Goal: Task Accomplishment & Management: Use online tool/utility

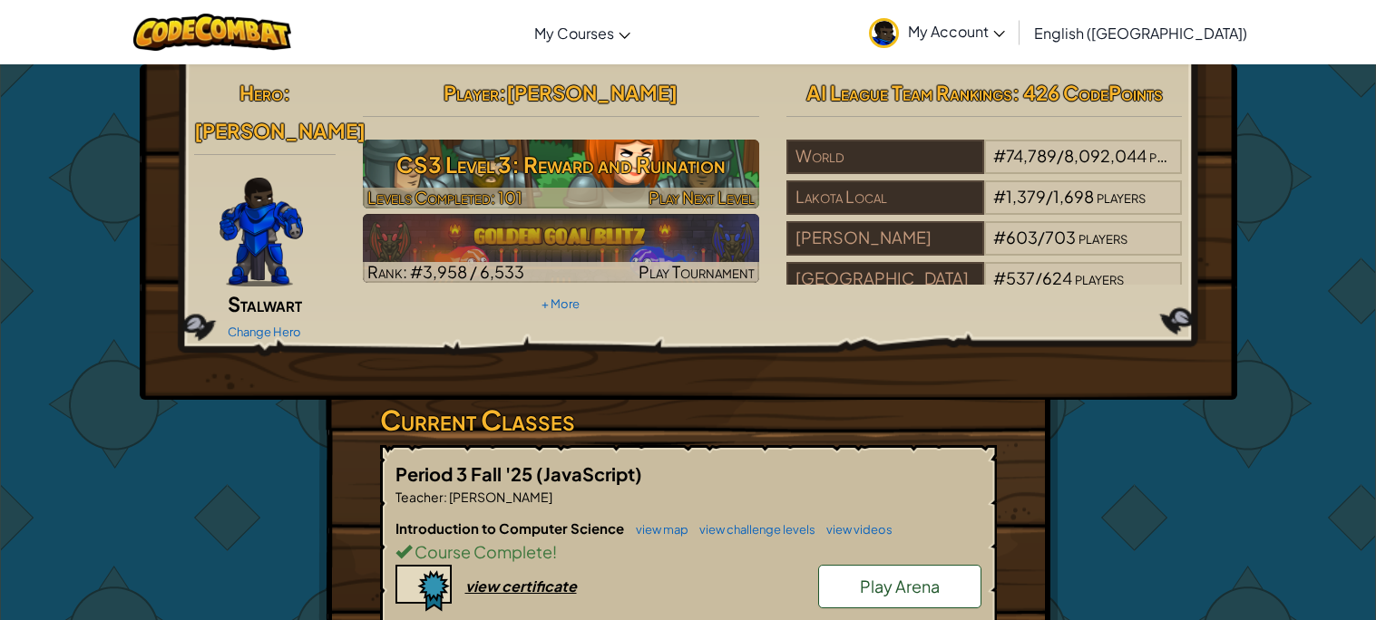
click at [718, 174] on h3 "CS3 Level 3: Reward and Ruination" at bounding box center [561, 164] width 396 height 41
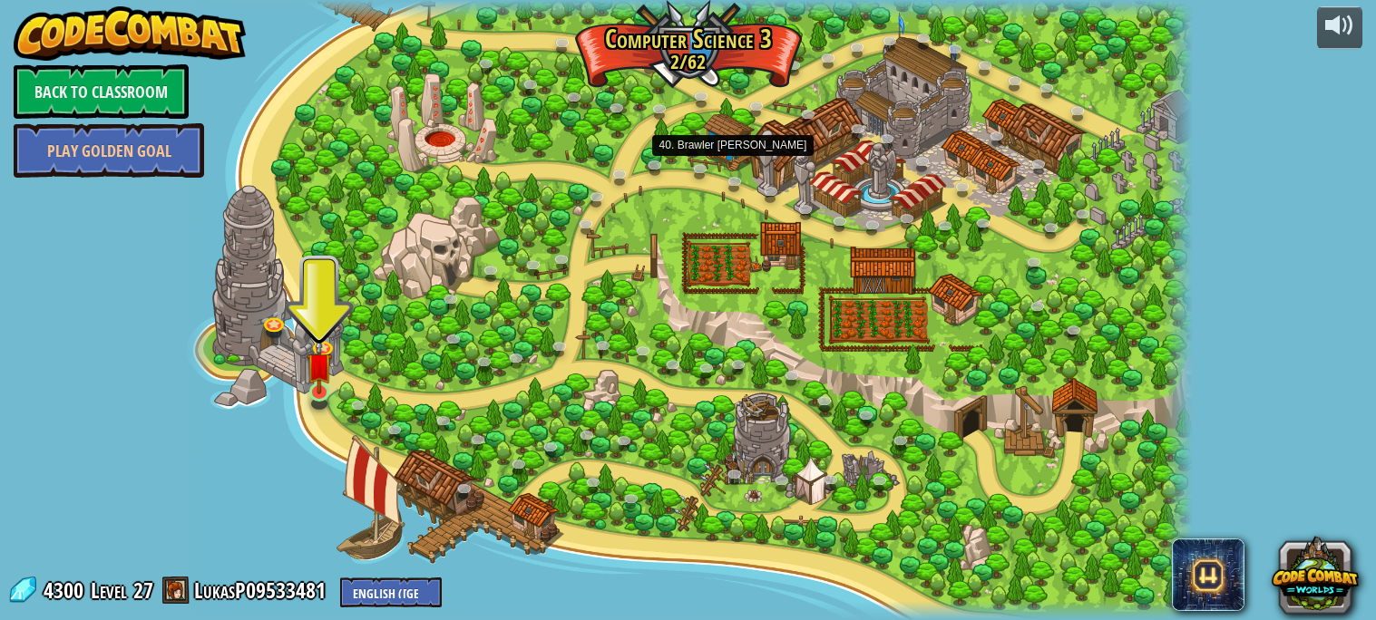
click at [316, 390] on img at bounding box center [319, 365] width 25 height 57
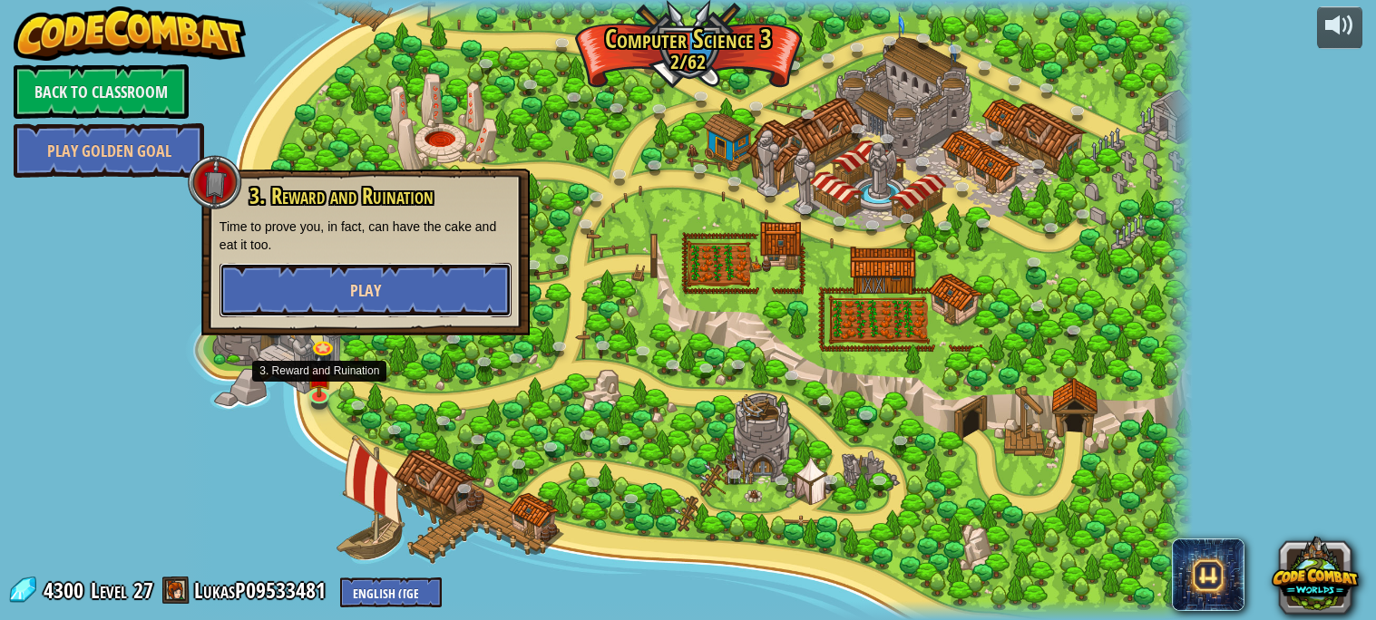
click at [271, 290] on button "Play" at bounding box center [366, 290] width 292 height 54
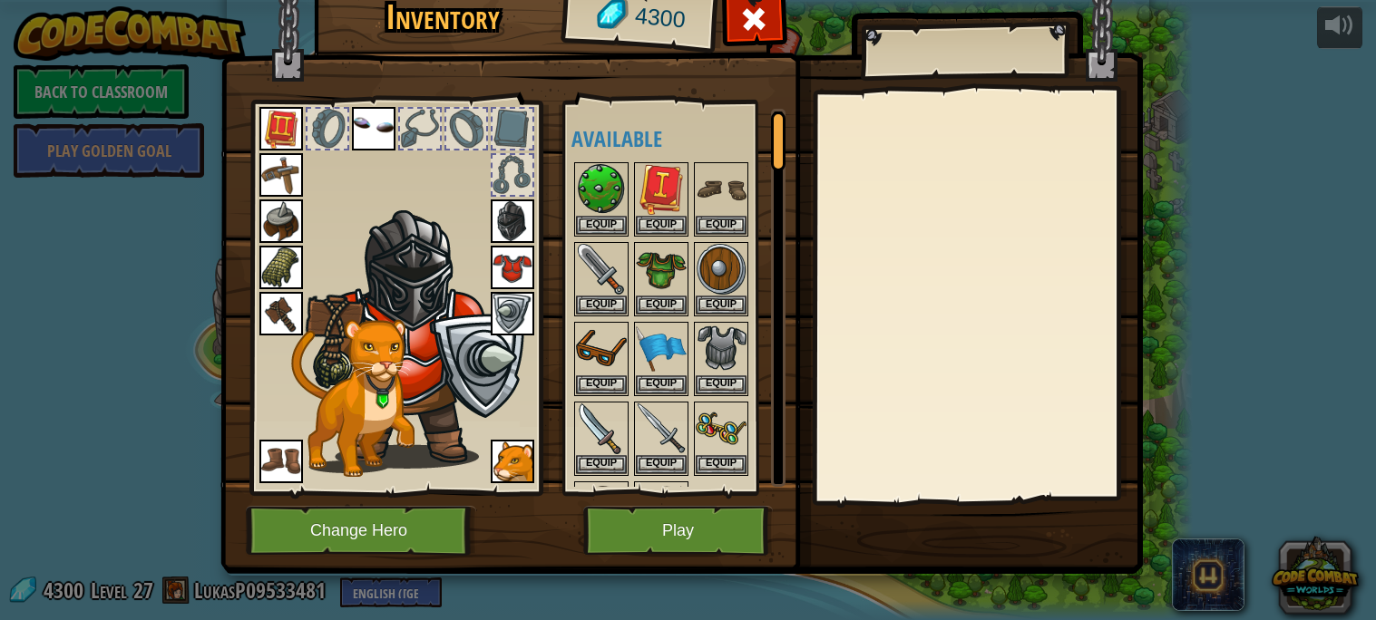
scroll to position [5, 0]
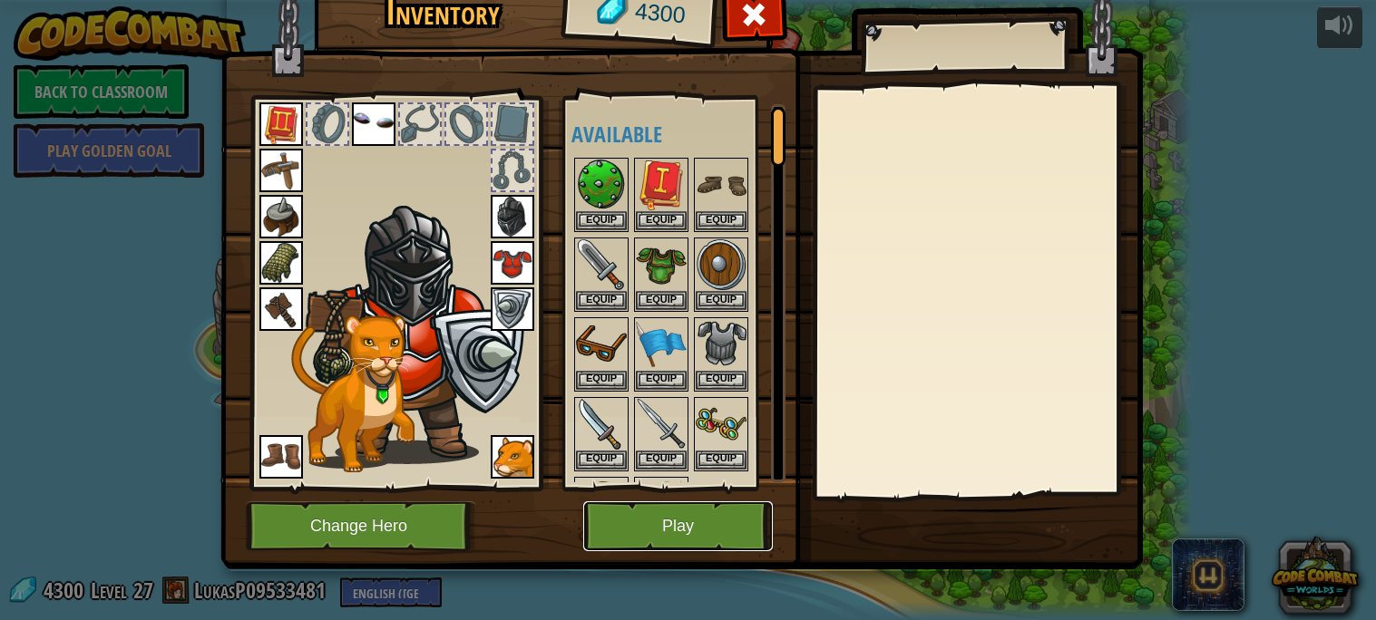
click at [617, 523] on button "Play" at bounding box center [678, 527] width 190 height 50
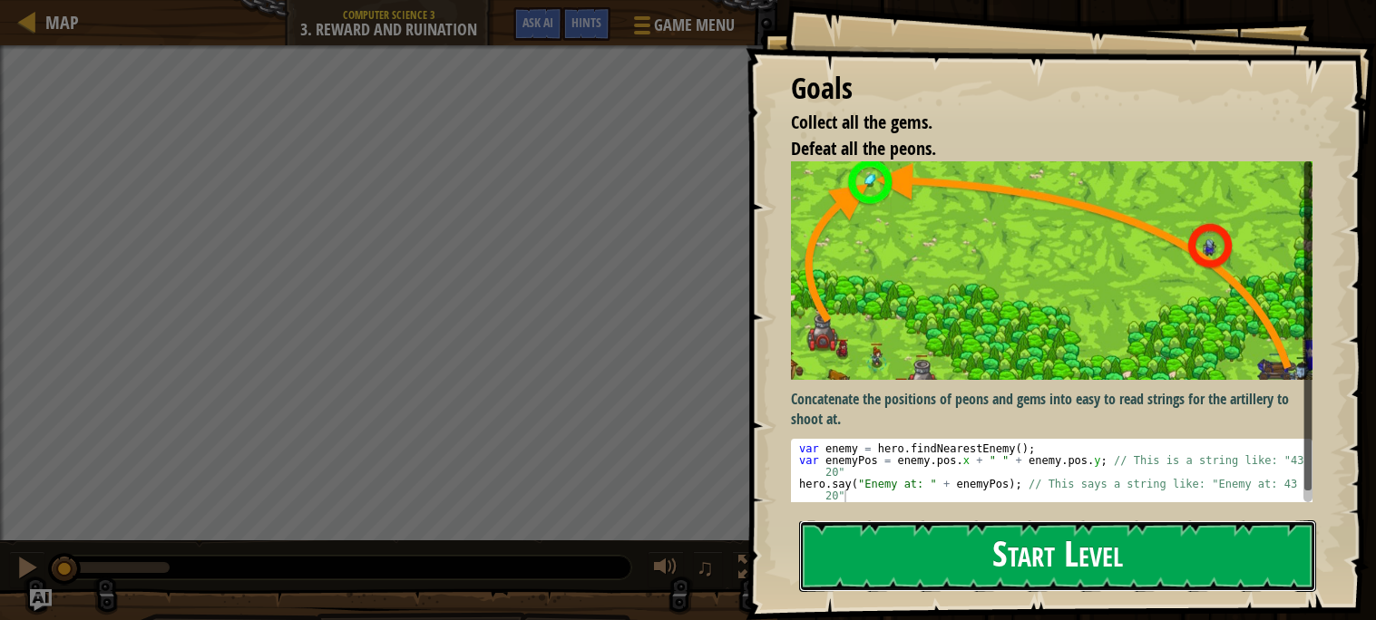
click at [987, 571] on button "Start Level" at bounding box center [1057, 557] width 517 height 72
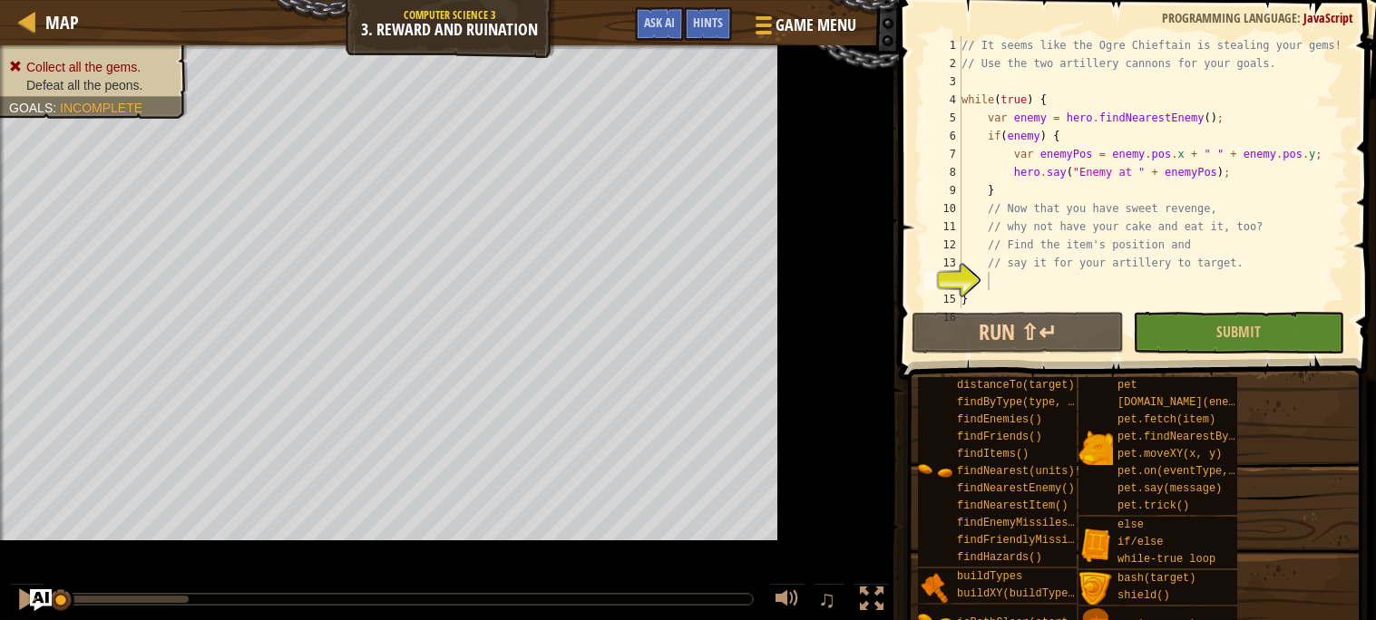
scroll to position [17, 0]
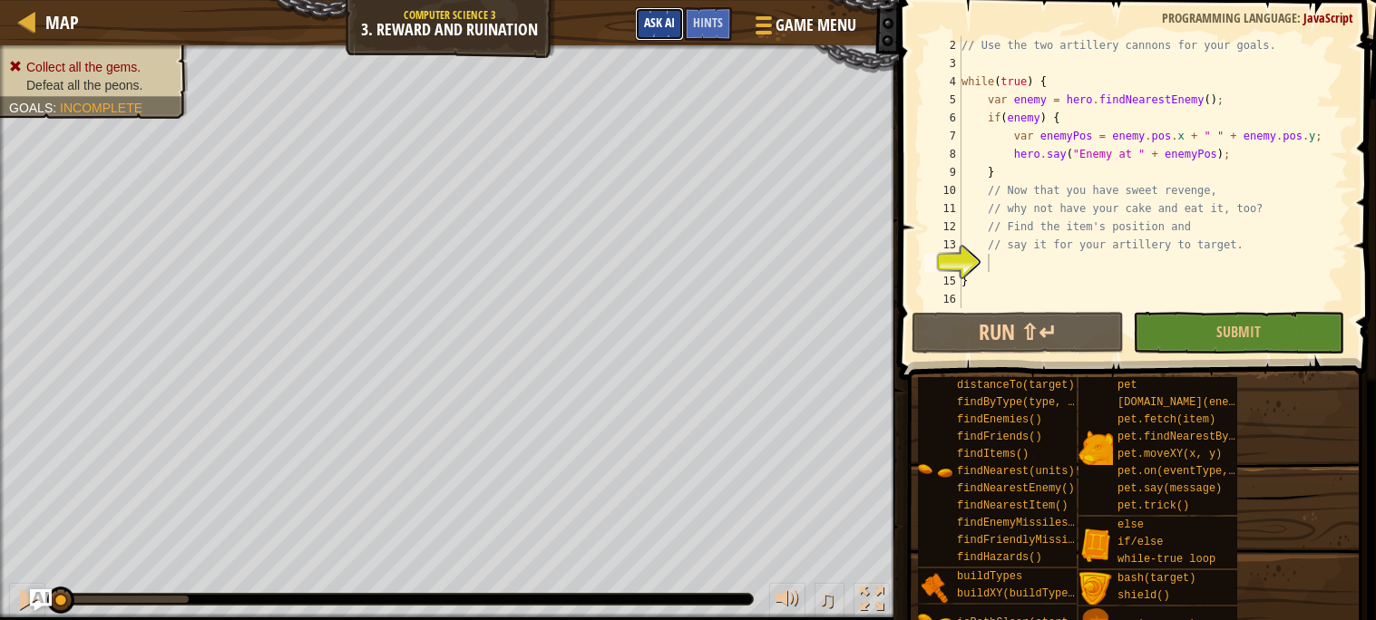
click at [667, 21] on span "Ask AI" at bounding box center [659, 22] width 31 height 17
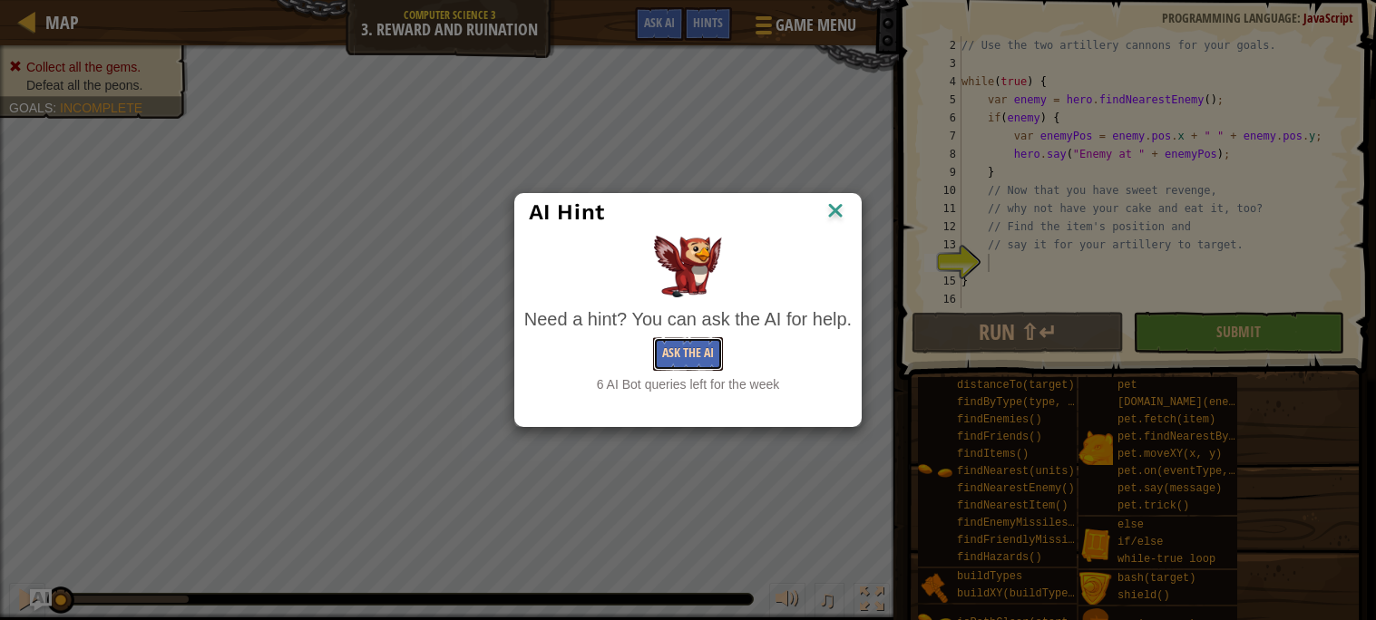
click at [685, 353] on button "Ask the AI" at bounding box center [688, 354] width 70 height 34
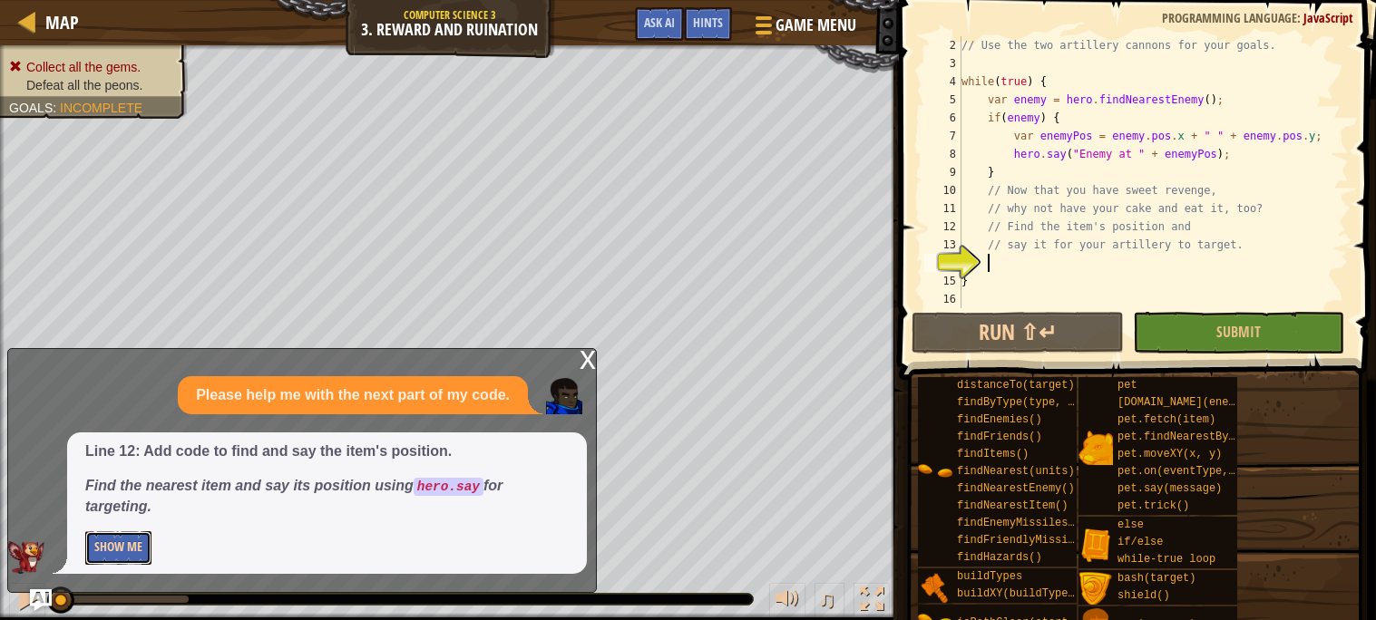
click at [118, 556] on button "Show Me" at bounding box center [118, 549] width 66 height 34
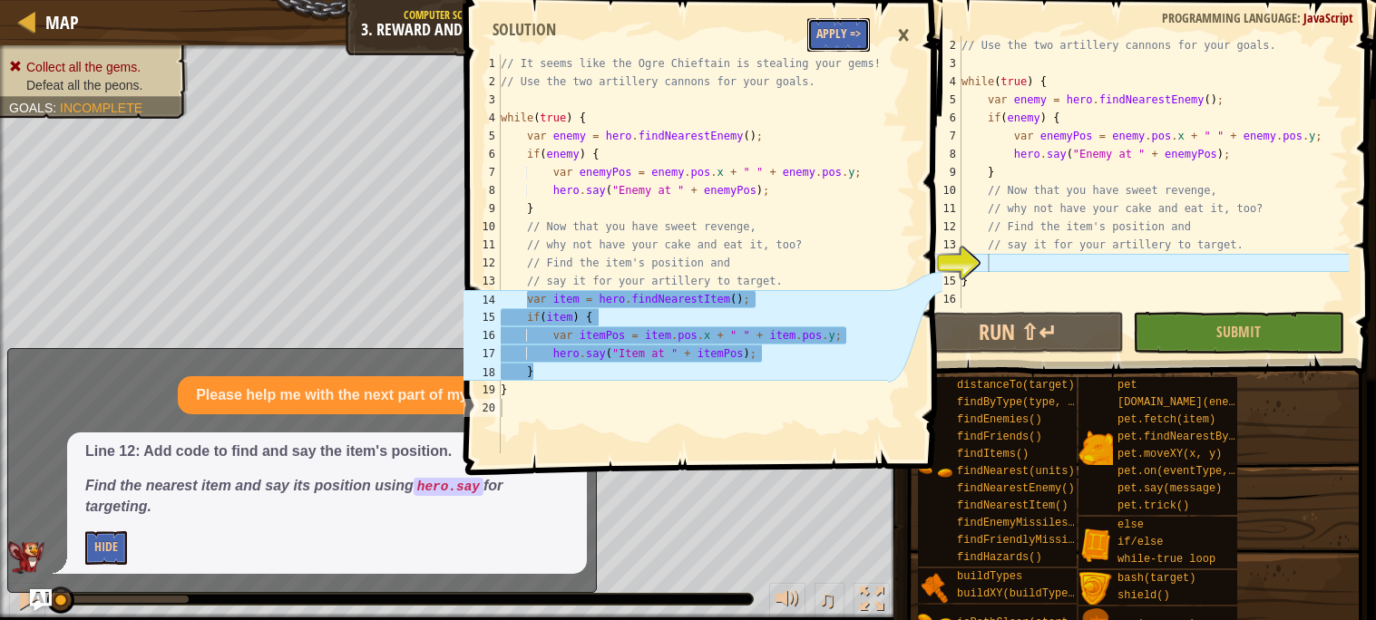
click at [833, 29] on button "Apply =>" at bounding box center [838, 35] width 63 height 34
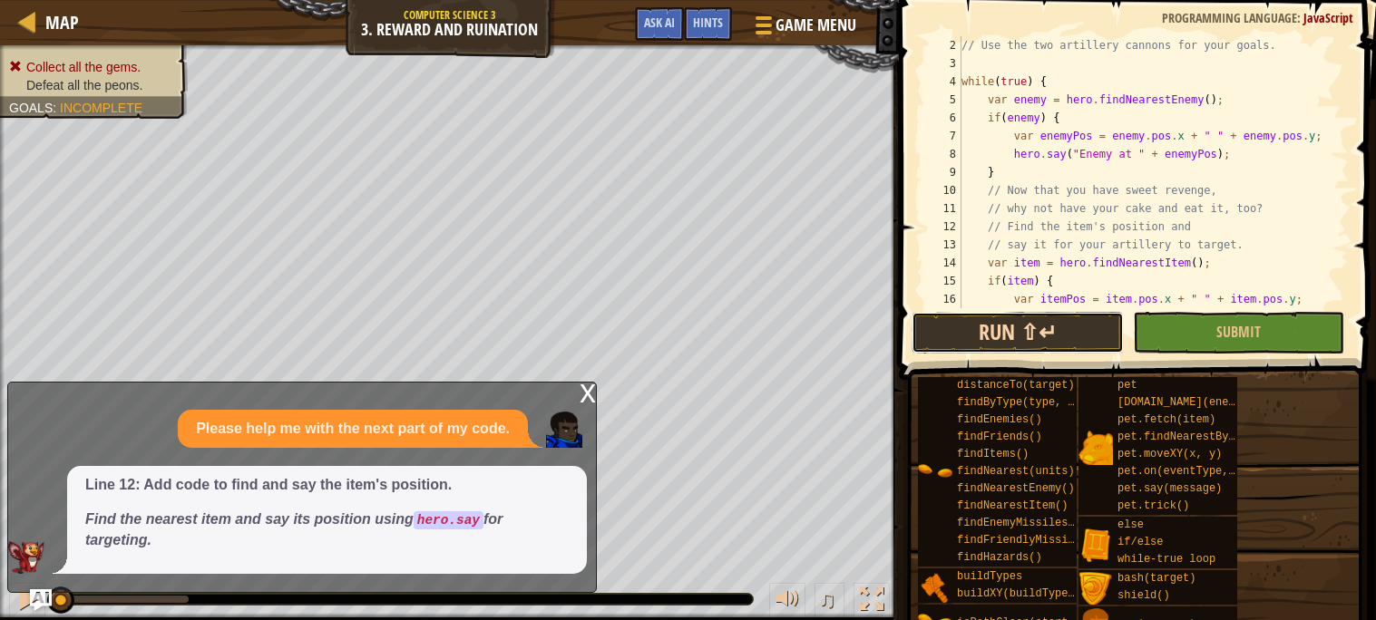
click at [962, 317] on button "Run ⇧↵" at bounding box center [1017, 333] width 211 height 42
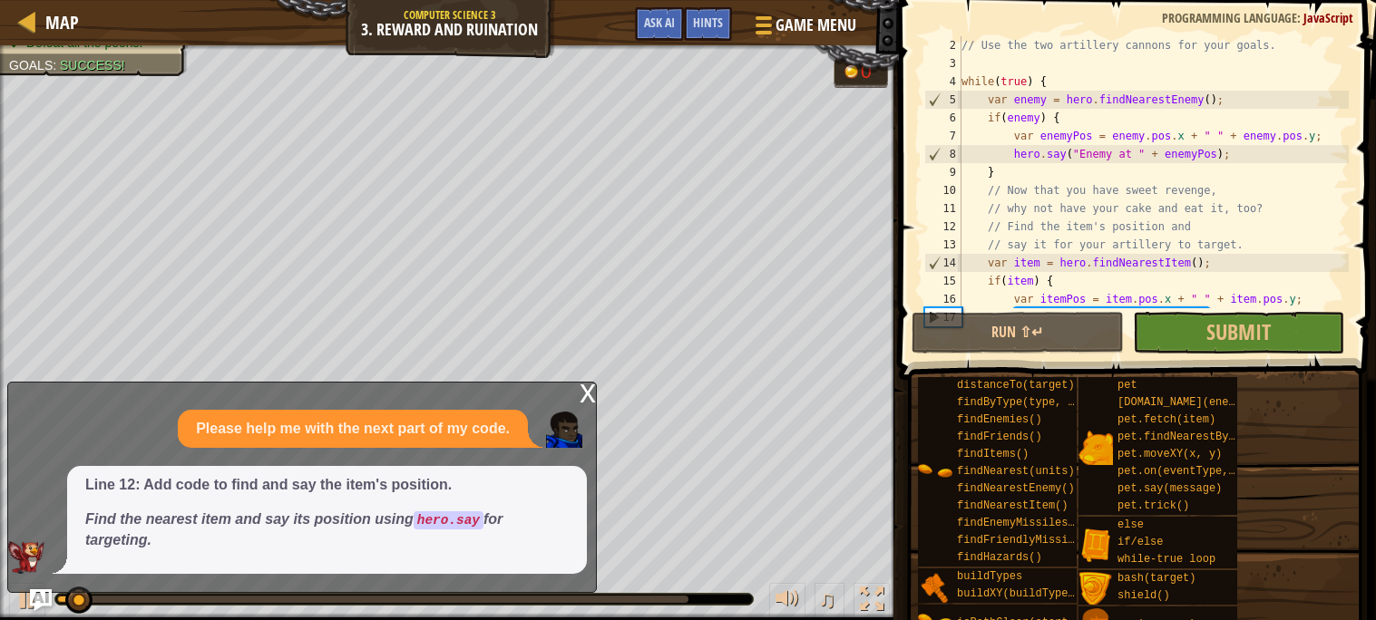
click at [591, 390] on div "x" at bounding box center [588, 392] width 16 height 18
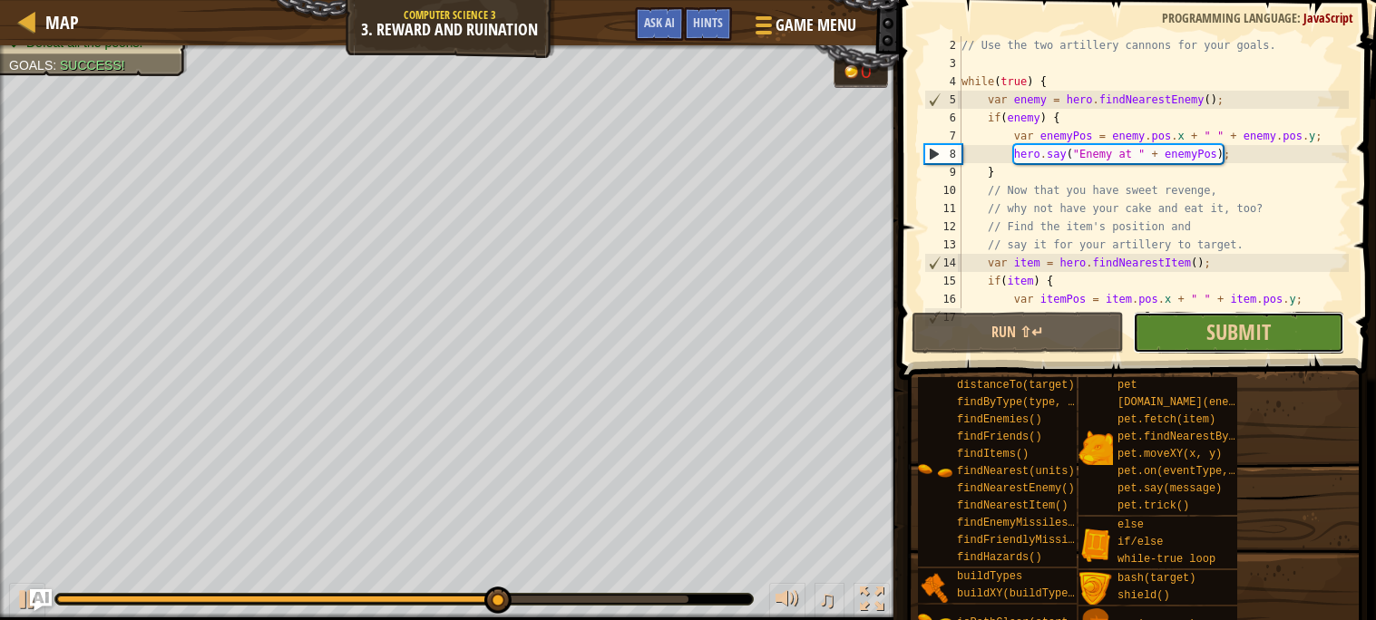
click at [1309, 344] on button "Submit" at bounding box center [1238, 333] width 211 height 42
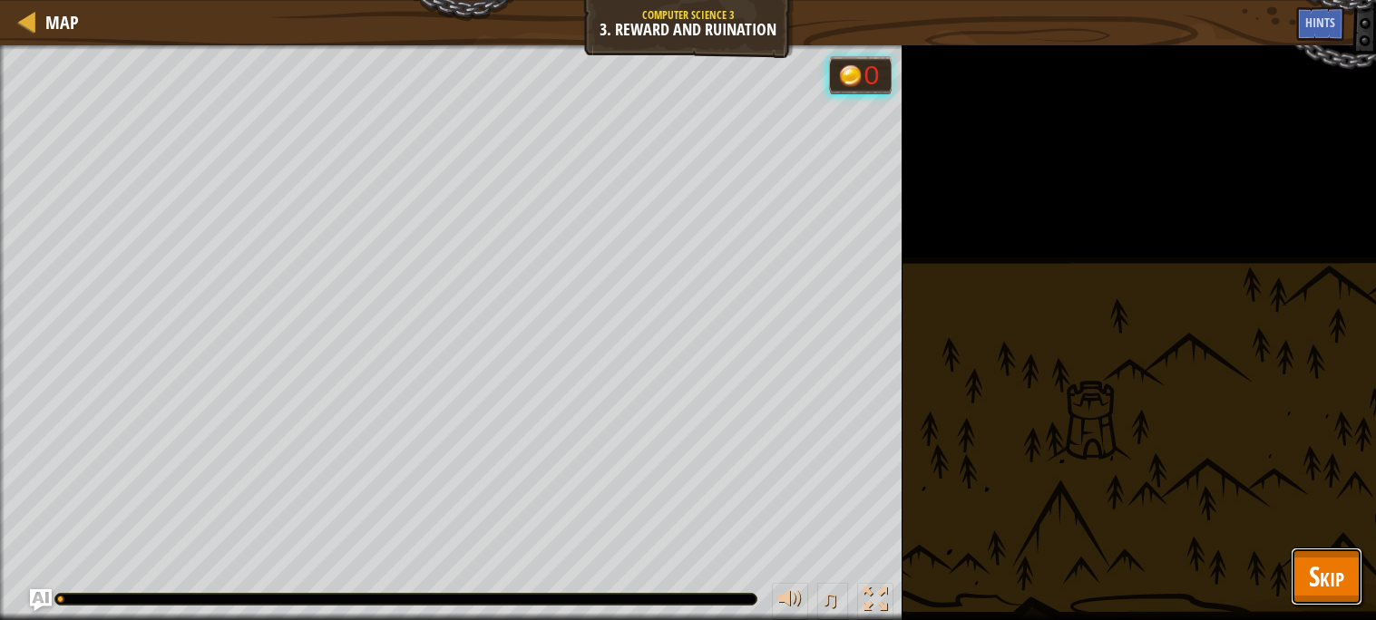
click at [1336, 586] on span "Skip" at bounding box center [1326, 576] width 35 height 37
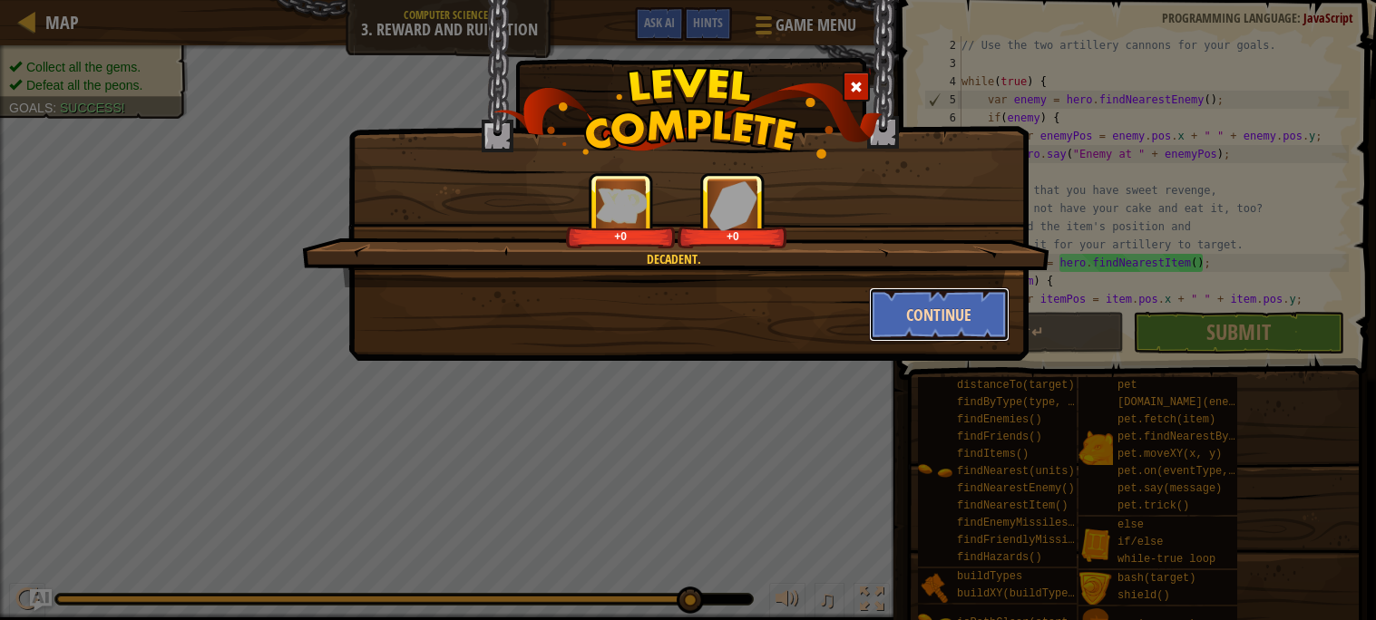
click at [978, 310] on button "Continue" at bounding box center [939, 315] width 141 height 54
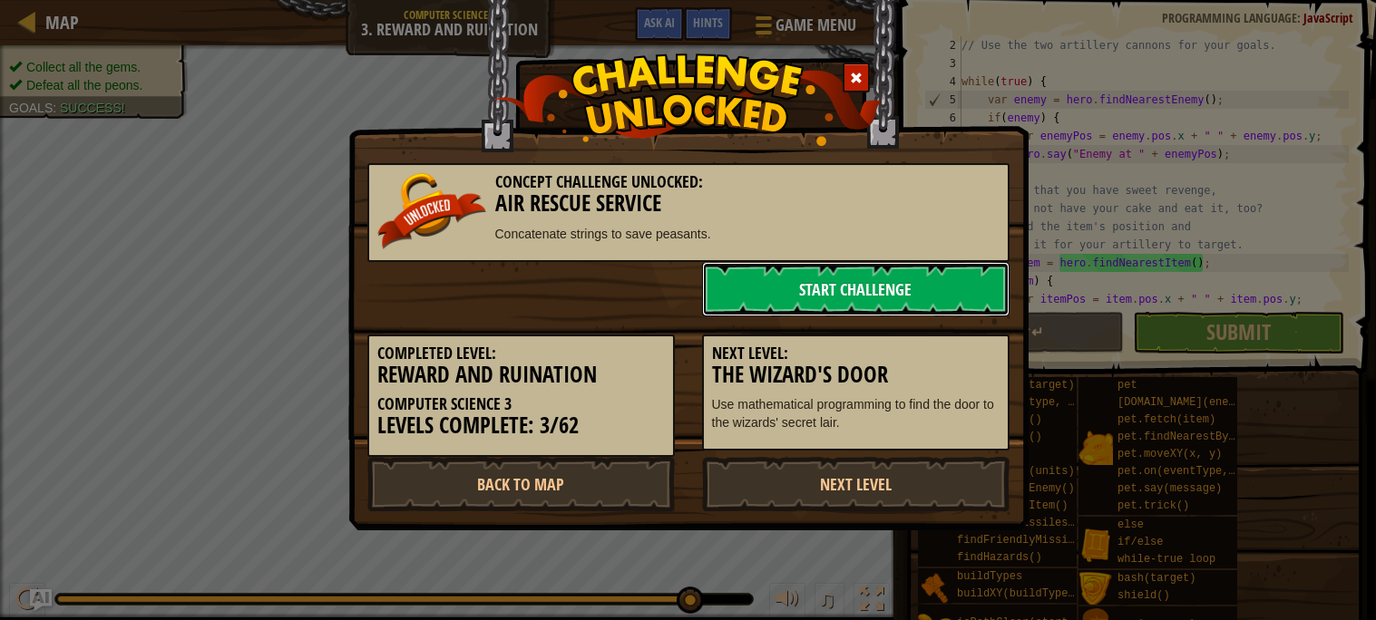
click at [935, 296] on link "Start Challenge" at bounding box center [856, 289] width 308 height 54
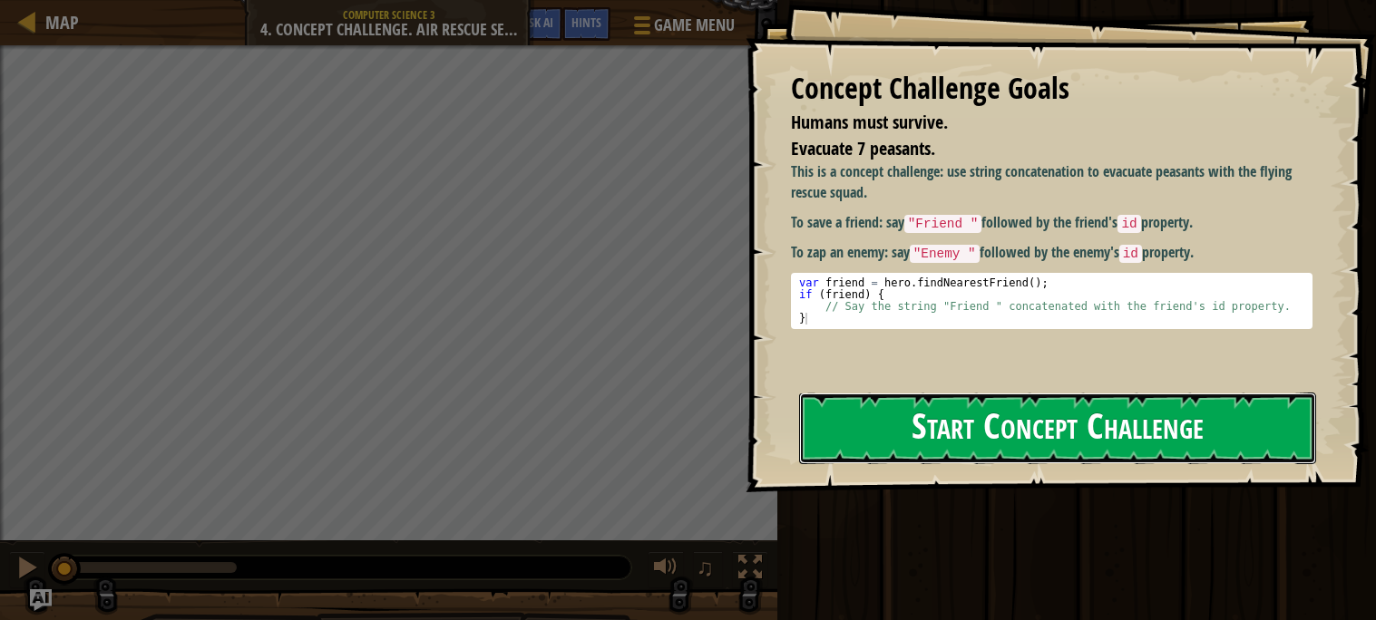
click at [882, 430] on button "Start Concept Challenge" at bounding box center [1057, 429] width 517 height 72
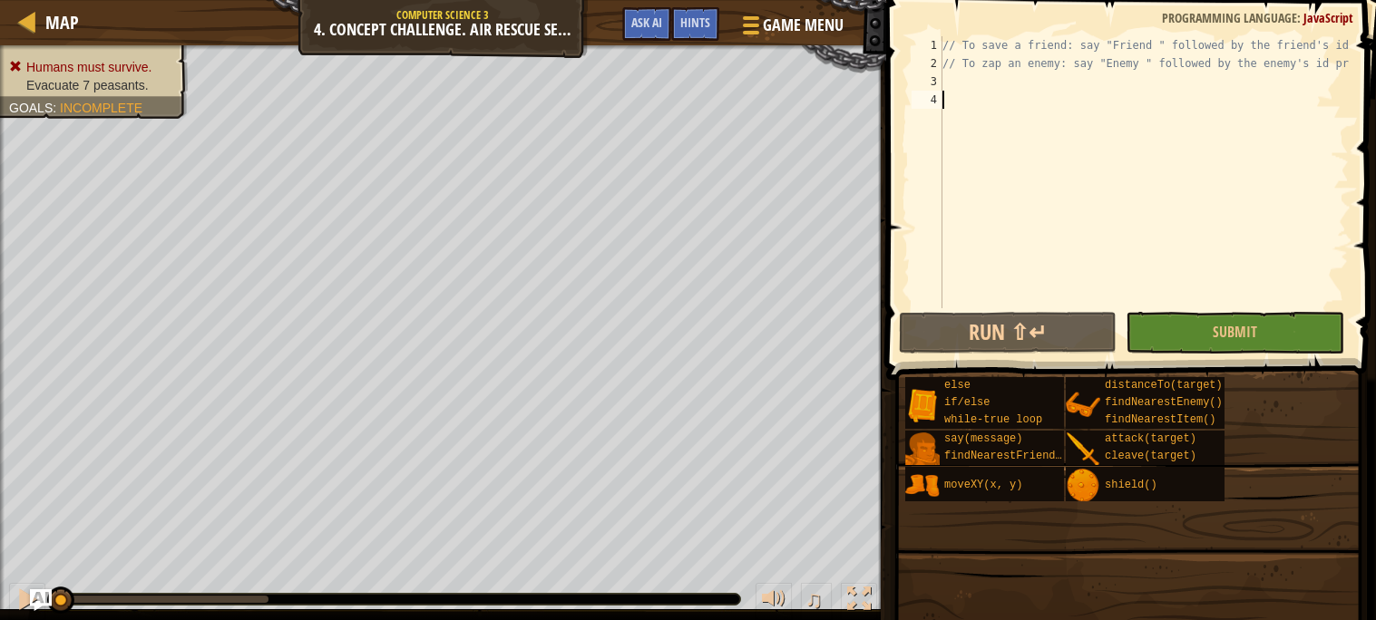
click at [917, 361] on span at bounding box center [1128, 626] width 477 height 537
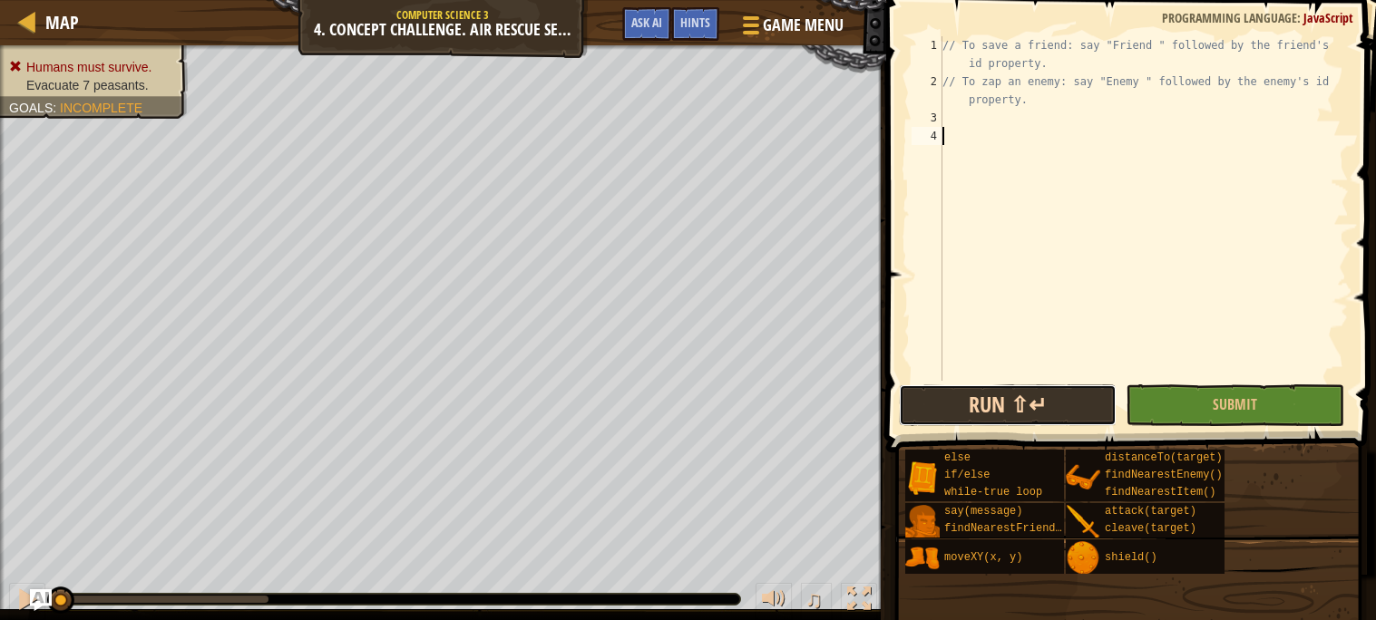
click at [958, 405] on button "Run ⇧↵" at bounding box center [1008, 406] width 218 height 42
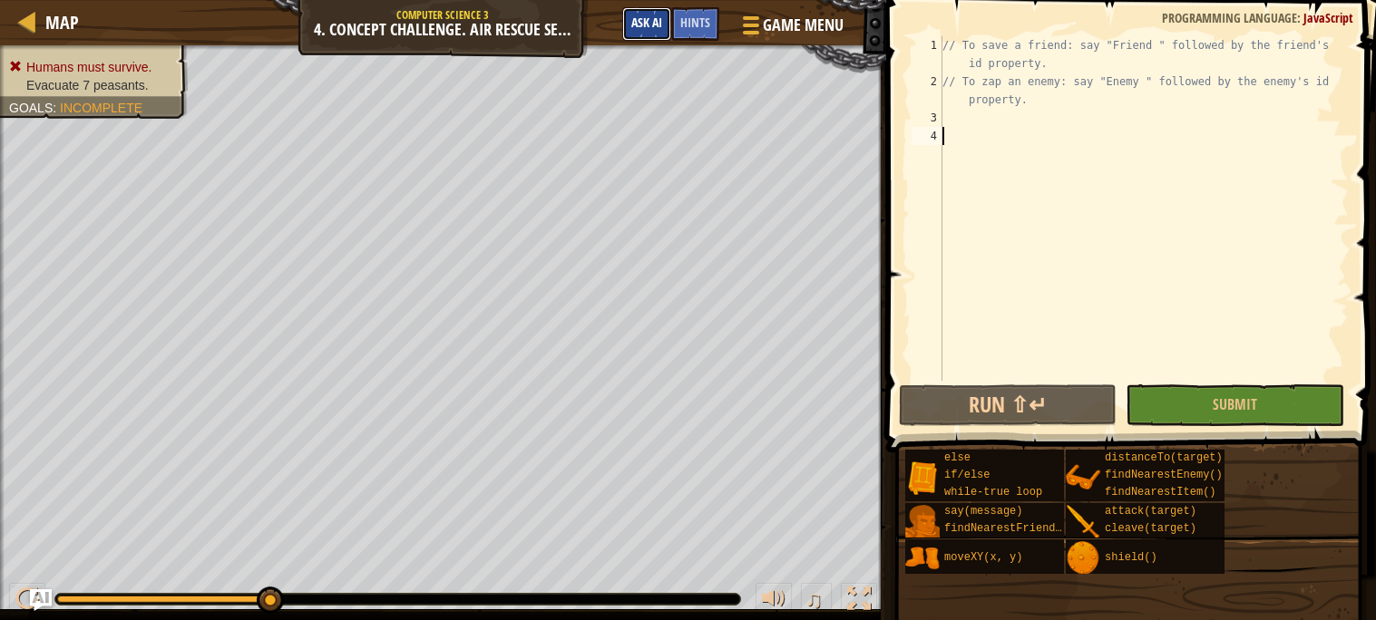
click at [631, 27] on span "Ask AI" at bounding box center [646, 22] width 31 height 17
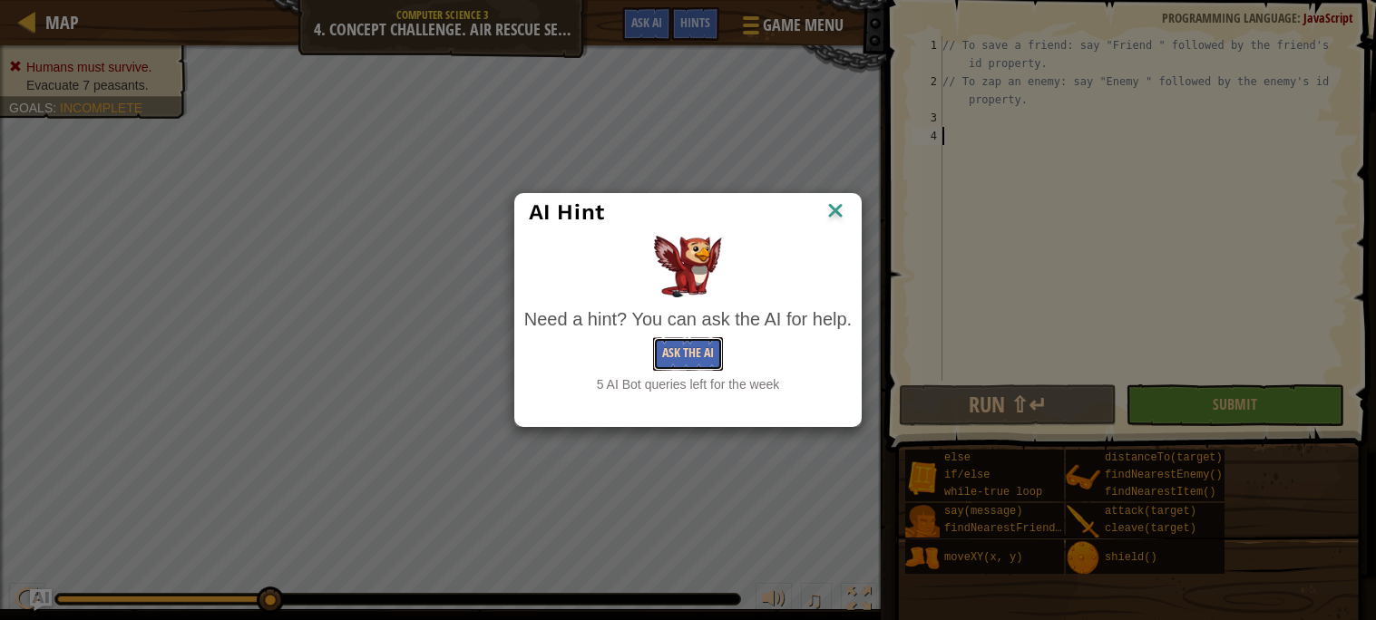
click at [698, 357] on button "Ask the AI" at bounding box center [688, 354] width 70 height 34
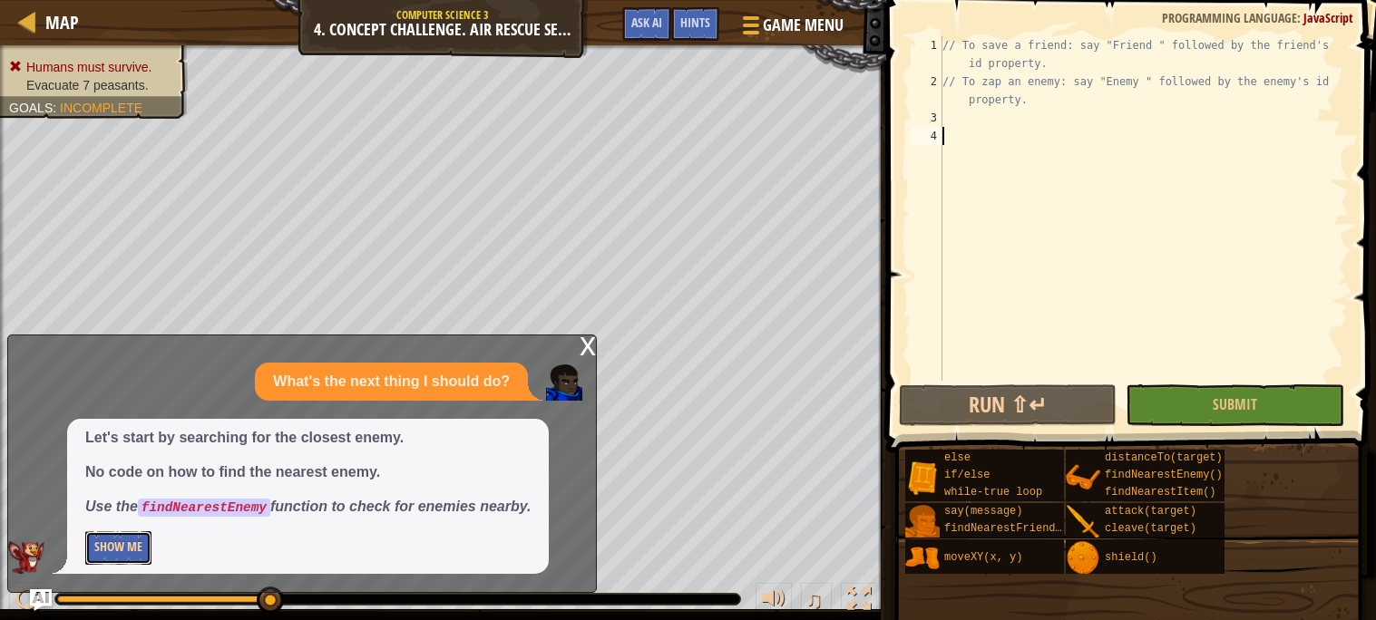
click at [109, 548] on button "Show Me" at bounding box center [118, 549] width 66 height 34
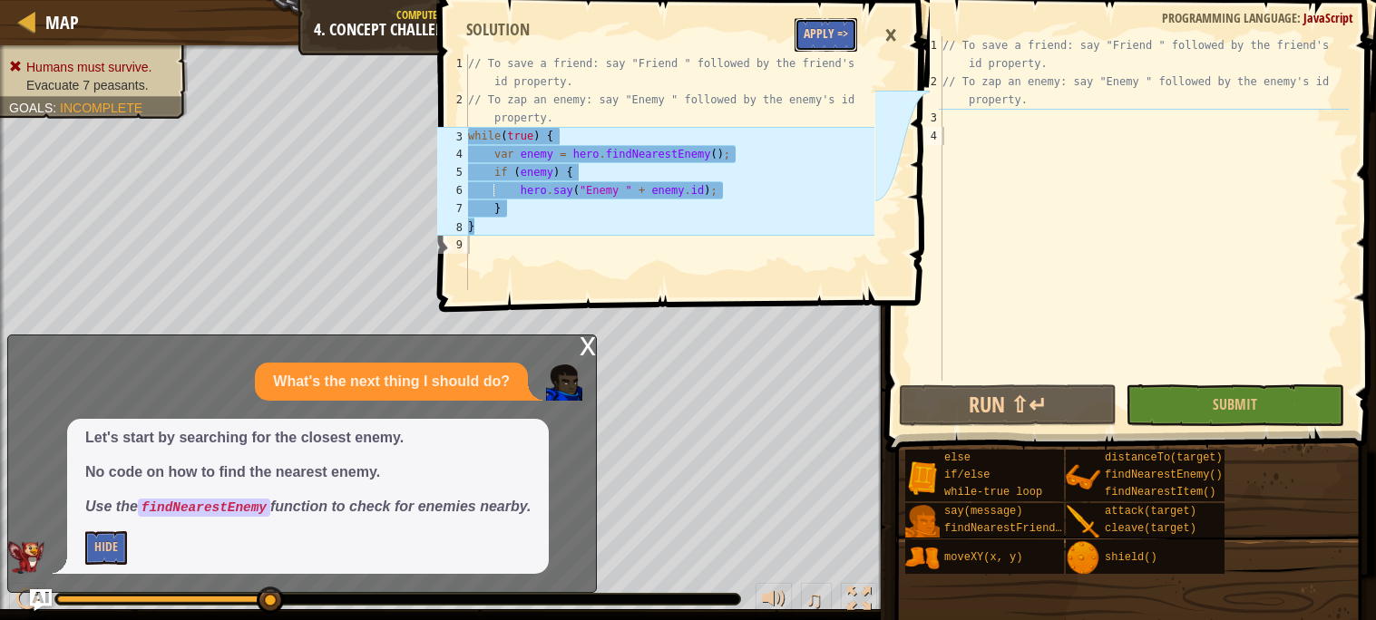
click at [825, 24] on button "Apply =>" at bounding box center [826, 35] width 63 height 34
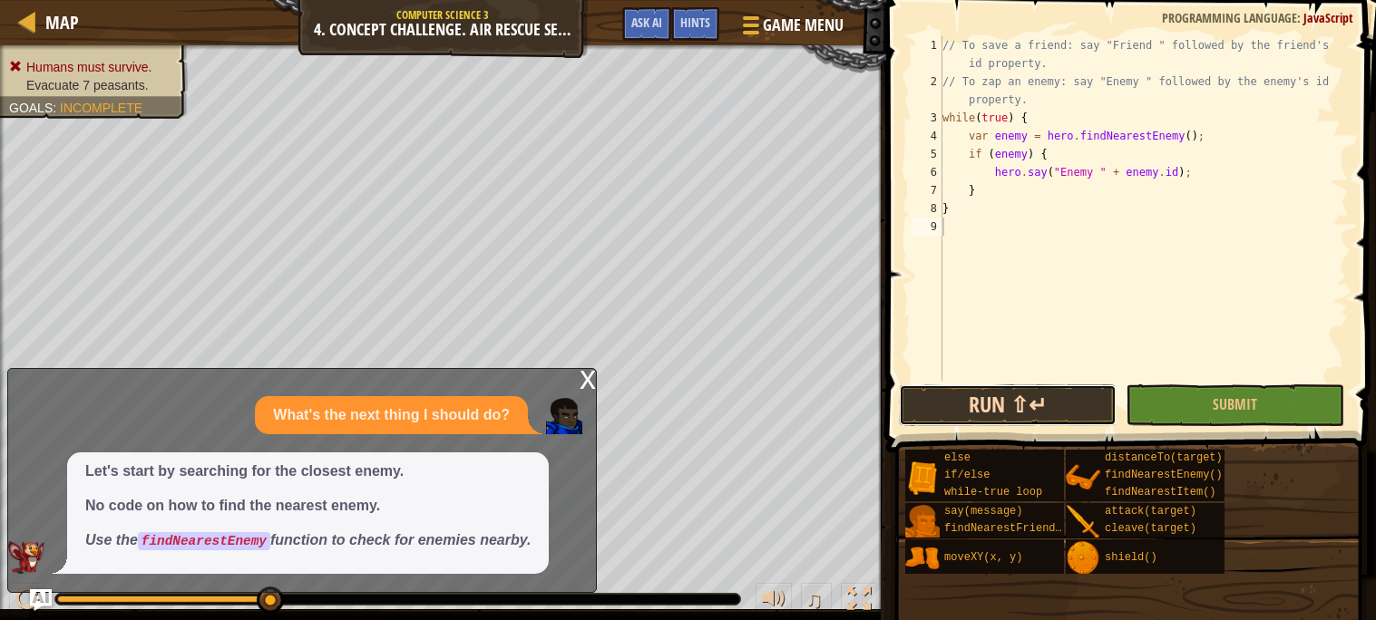
click at [929, 386] on button "Run ⇧↵" at bounding box center [1008, 406] width 218 height 42
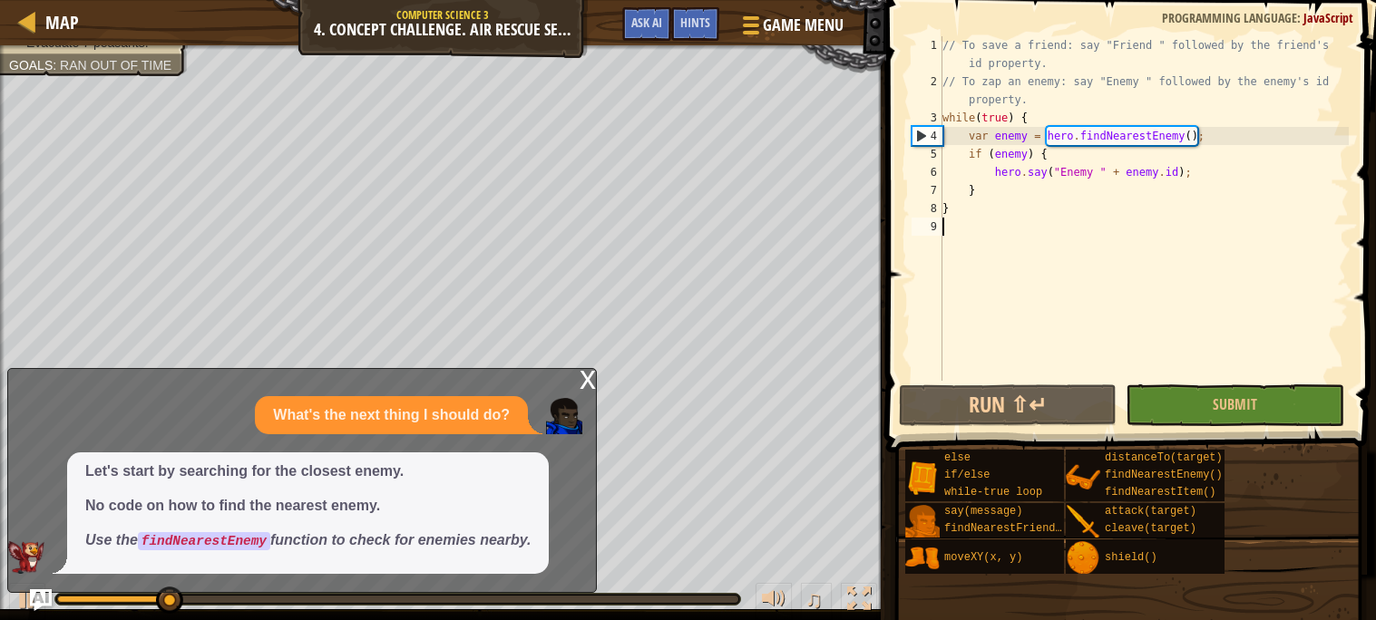
click at [577, 376] on div "x What's the next thing I should do? Let's start by searching for the closest e…" at bounding box center [302, 480] width 590 height 225
click at [587, 377] on div "x" at bounding box center [588, 378] width 16 height 18
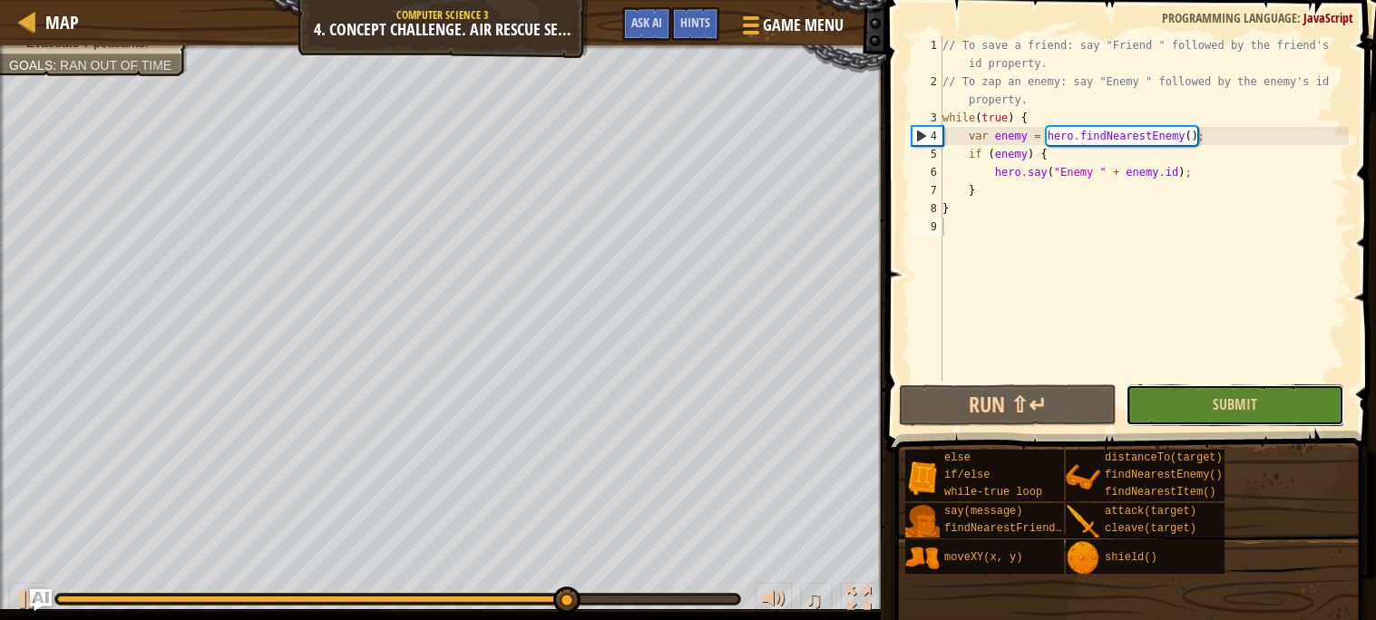
click at [1174, 395] on button "Submit" at bounding box center [1235, 406] width 218 height 42
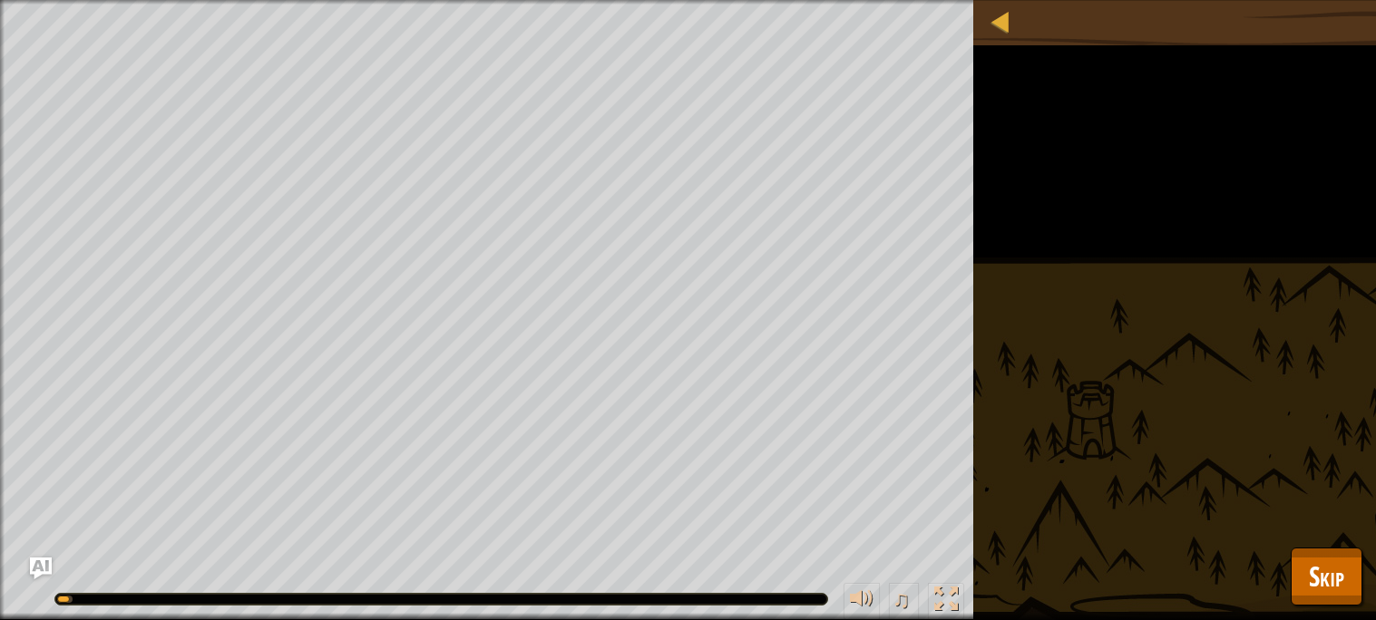
click at [1323, 610] on div "Humans must survive. Evacuate 7 peasants. Goals : Running... ♫ [PERSON_NAME] 16…" at bounding box center [688, 310] width 1376 height 620
click at [1316, 600] on button "Skip" at bounding box center [1327, 577] width 72 height 58
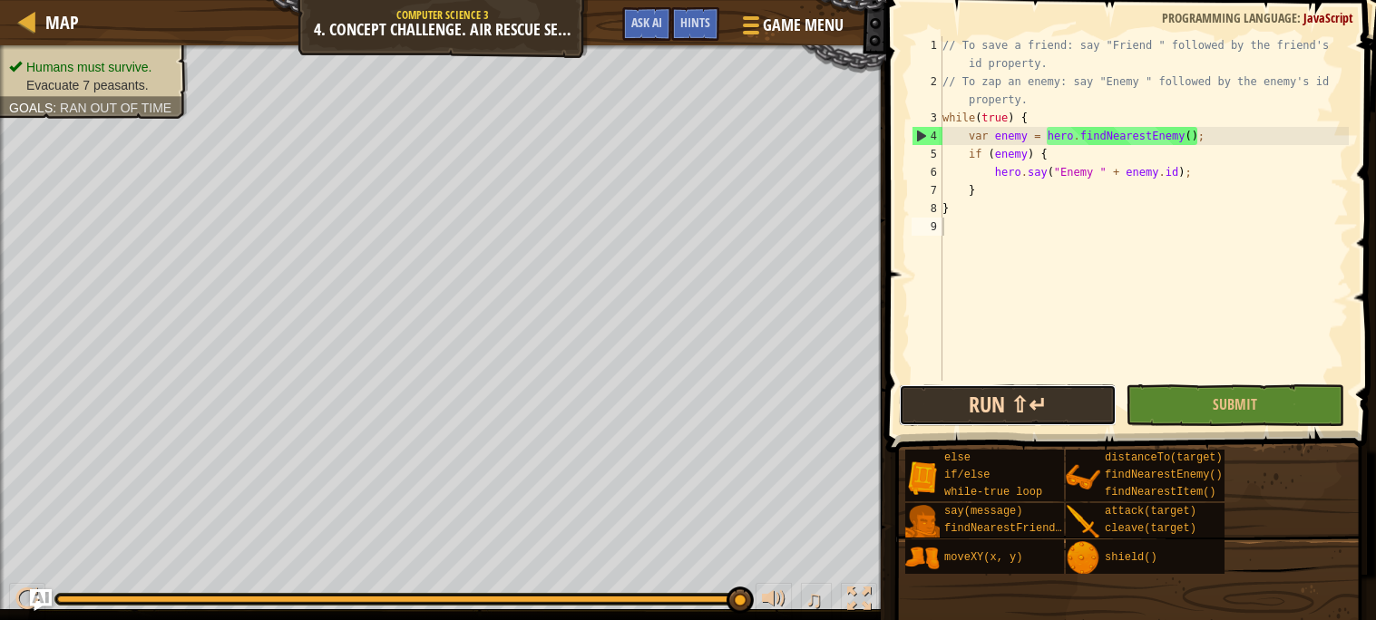
click at [989, 407] on button "Run ⇧↵" at bounding box center [1008, 406] width 218 height 42
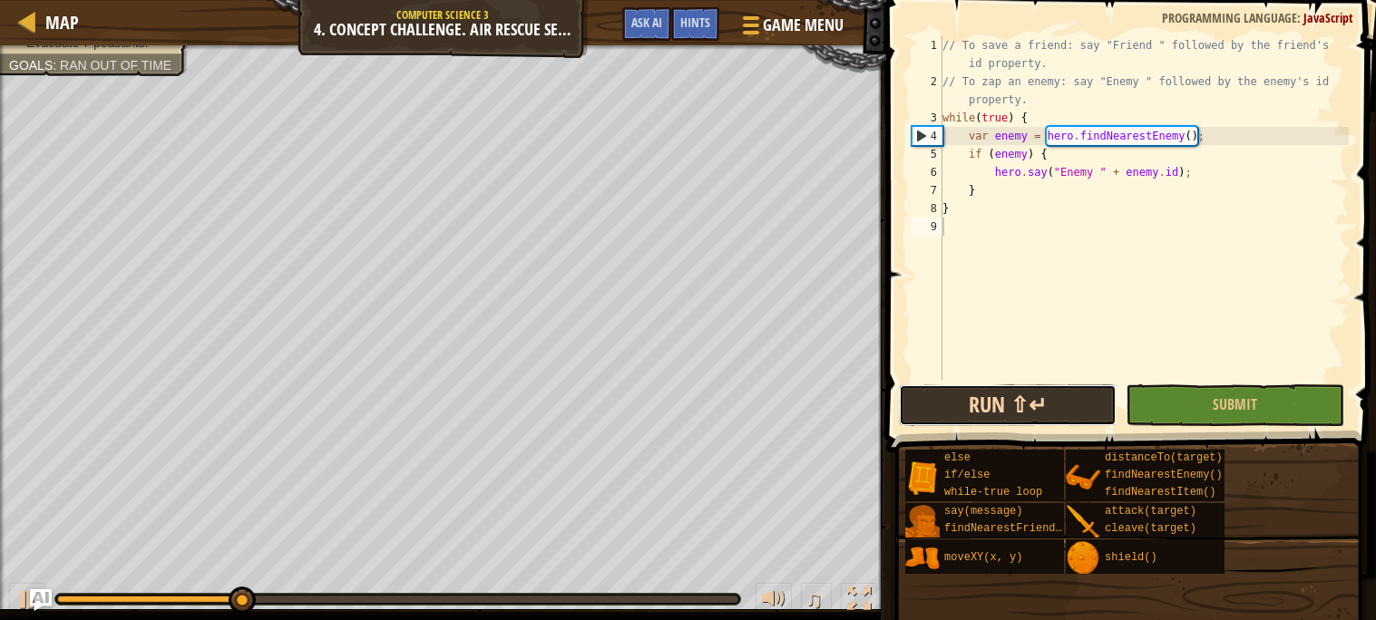
click at [1029, 405] on button "Run ⇧↵" at bounding box center [1008, 406] width 218 height 42
click at [1027, 405] on button "Run ⇧↵" at bounding box center [1008, 406] width 218 height 42
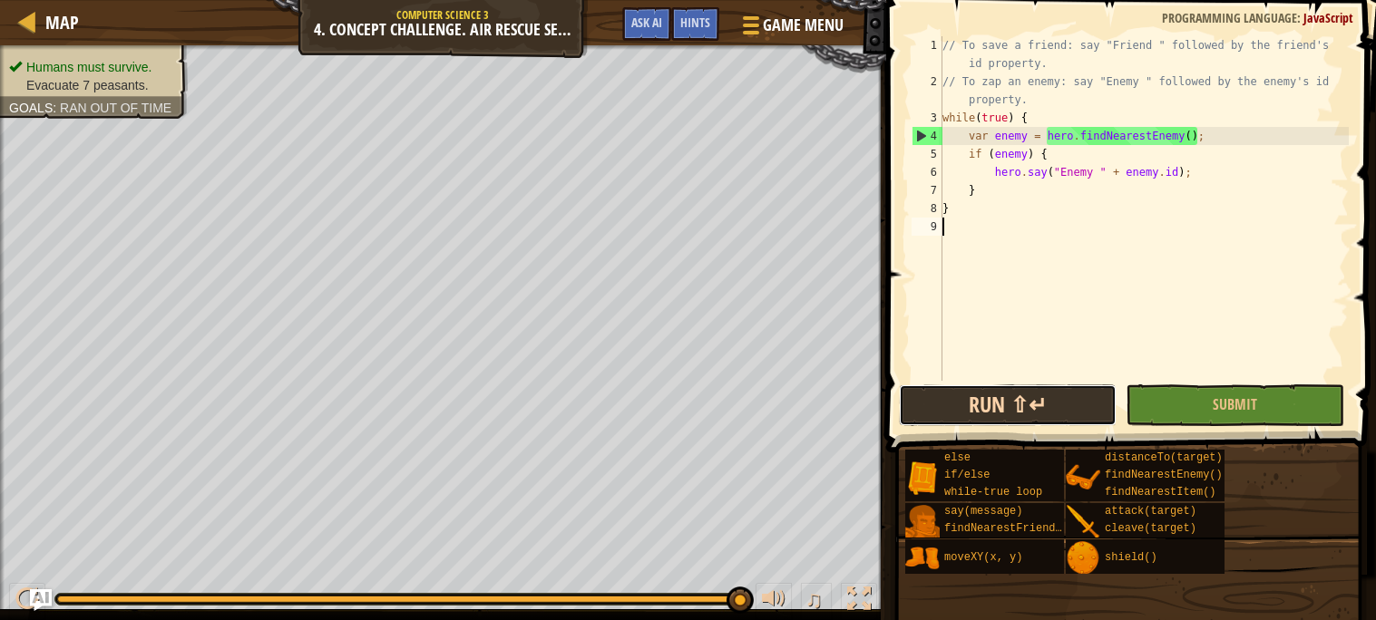
click at [1088, 409] on button "Run ⇧↵" at bounding box center [1008, 406] width 218 height 42
click at [649, 14] on span "Ask AI" at bounding box center [646, 22] width 31 height 17
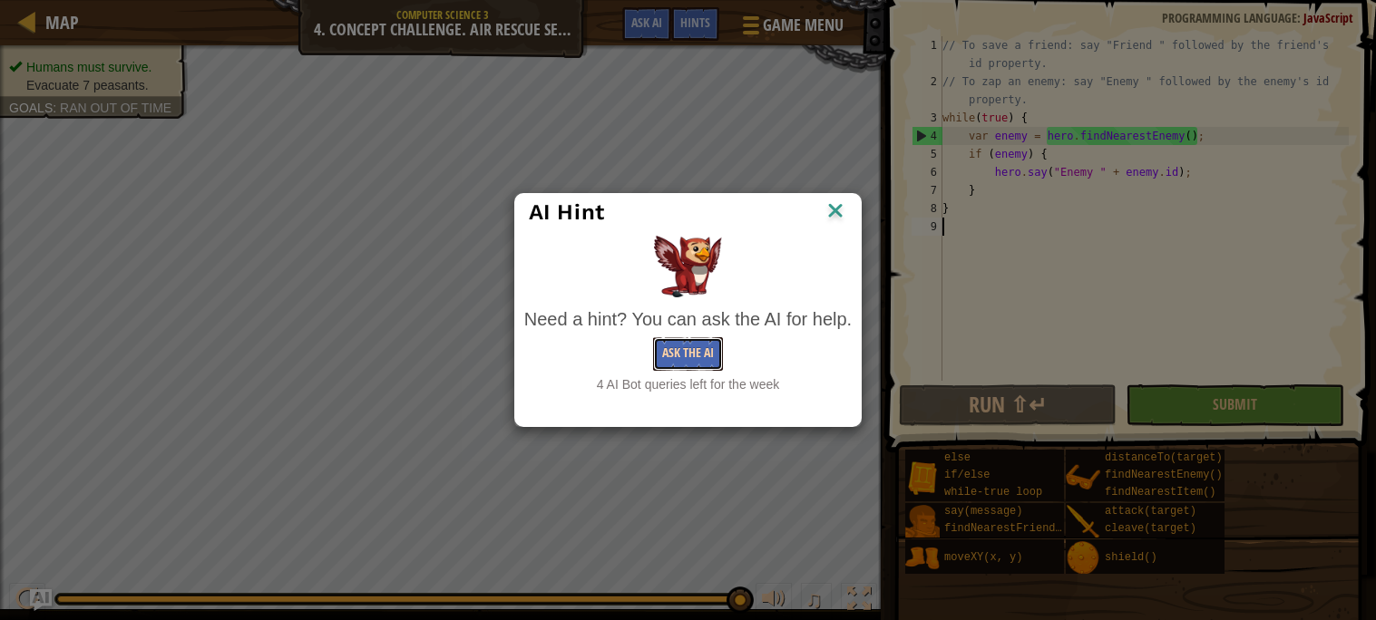
click at [680, 363] on button "Ask the AI" at bounding box center [688, 354] width 70 height 34
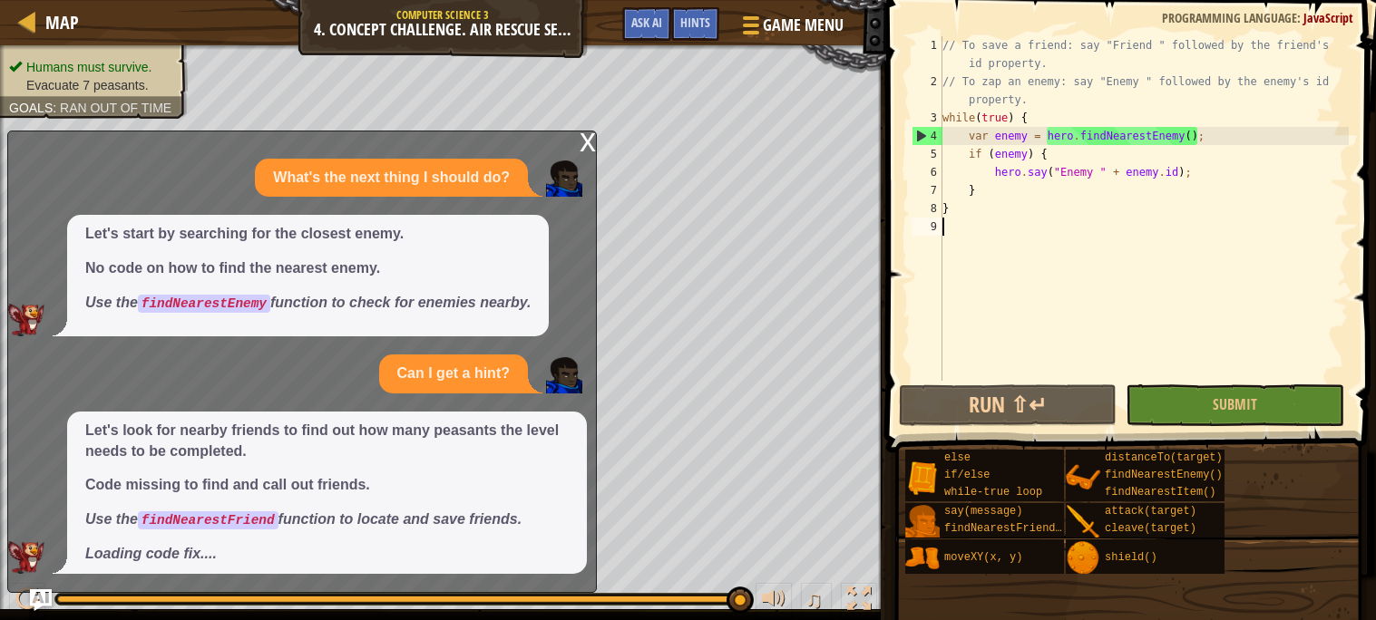
type textarea "e"
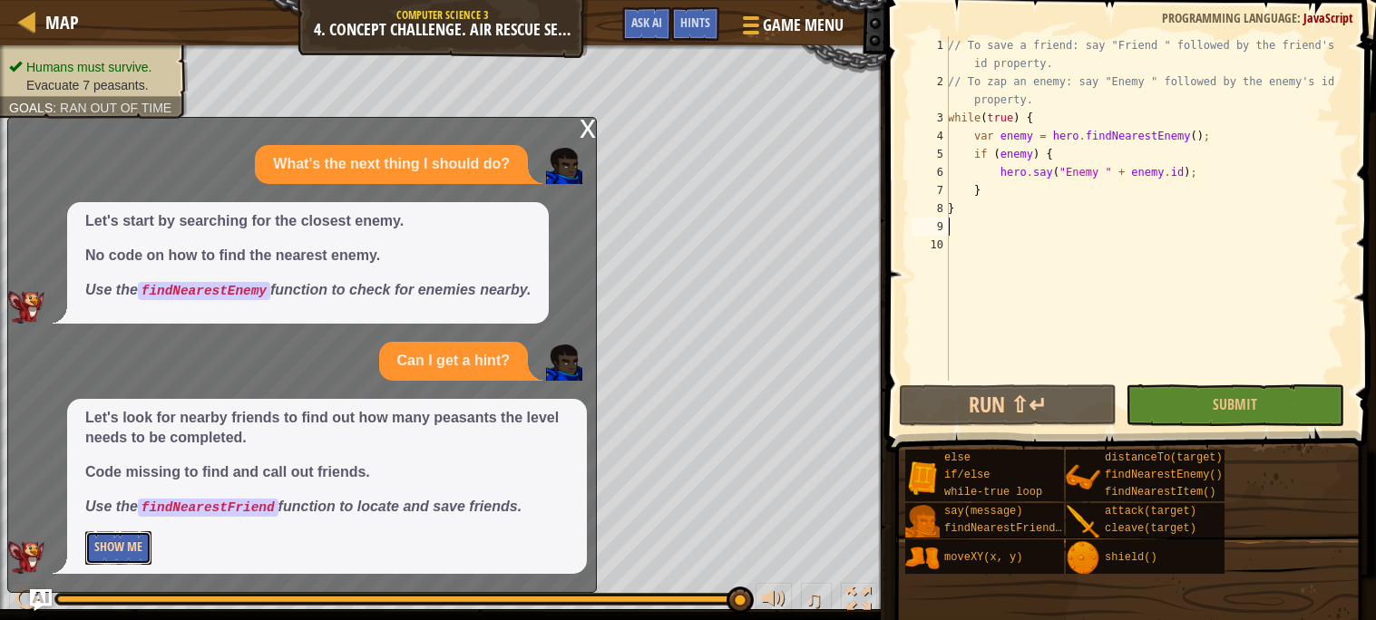
click at [90, 553] on button "Show Me" at bounding box center [118, 549] width 66 height 34
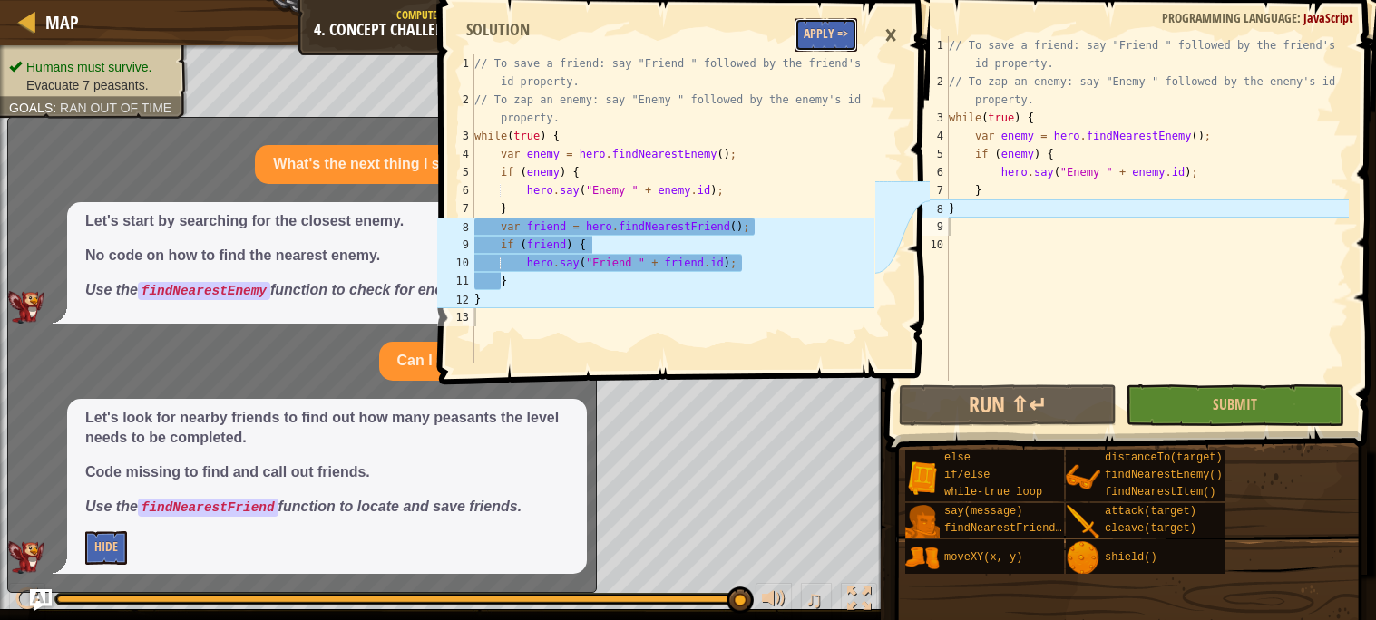
click at [838, 19] on button "Apply =>" at bounding box center [826, 35] width 63 height 34
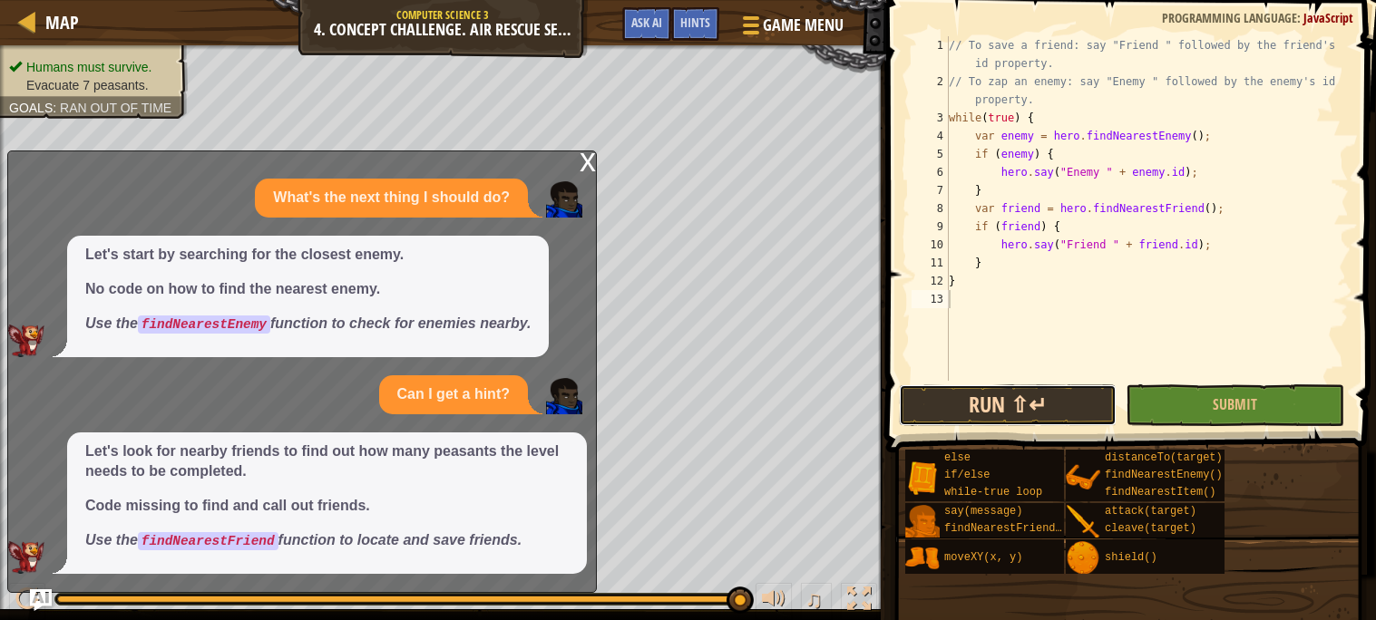
click at [993, 397] on button "Run ⇧↵" at bounding box center [1008, 406] width 218 height 42
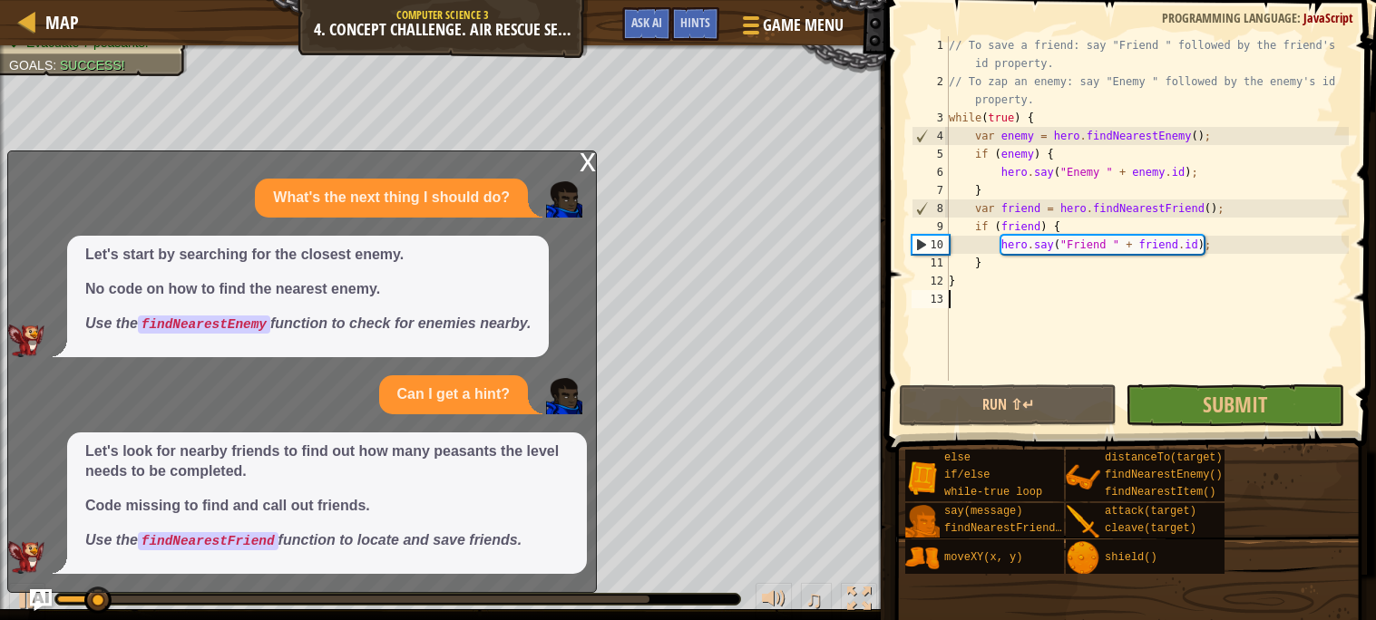
click at [586, 166] on div "x" at bounding box center [588, 160] width 16 height 18
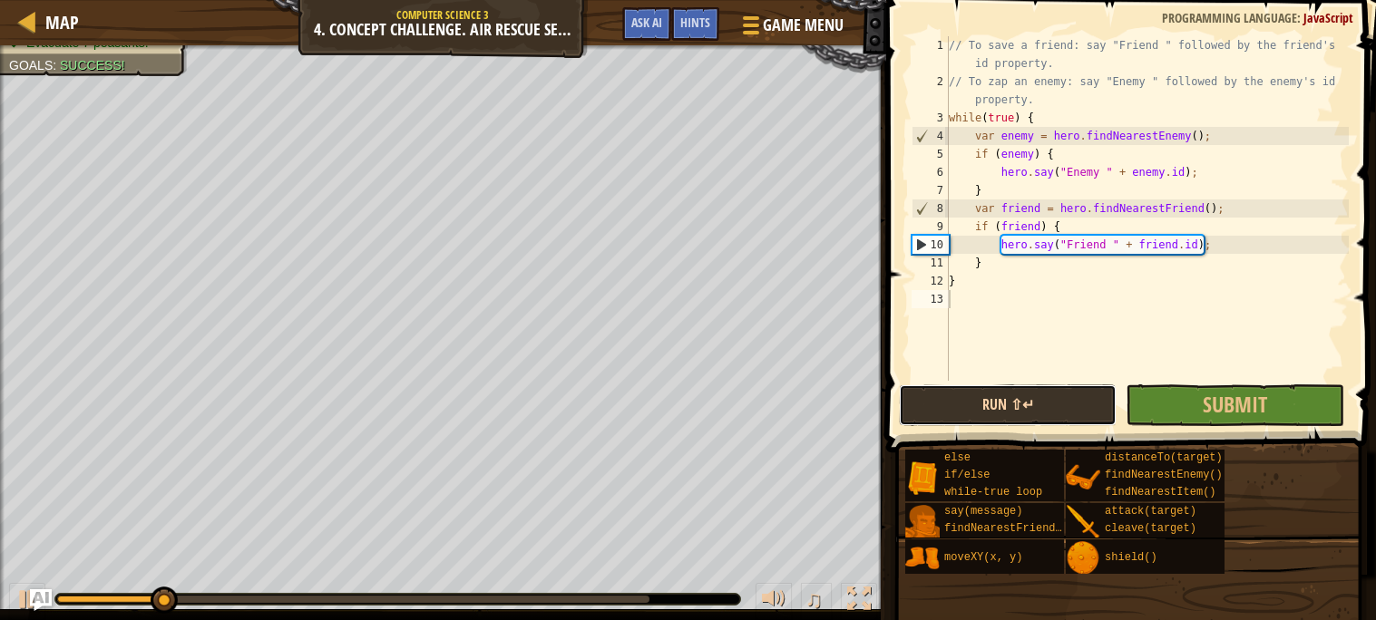
click at [1089, 397] on button "Run ⇧↵" at bounding box center [1008, 406] width 218 height 42
click at [1080, 386] on button "Run ⇧↵" at bounding box center [1008, 406] width 218 height 42
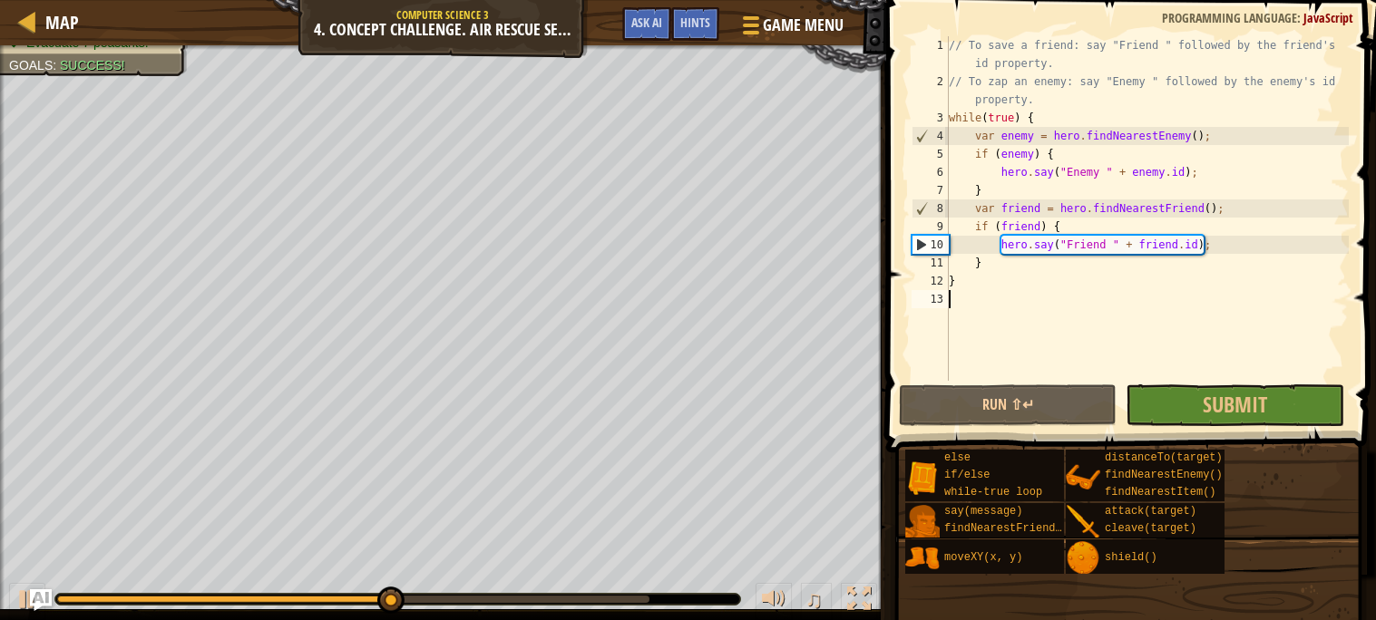
click at [1235, 380] on div "// To save a friend: say "Friend " followed by the friend's id property. // To …" at bounding box center [1147, 235] width 404 height 399
click at [1235, 381] on span at bounding box center [1133, 200] width 504 height 506
click at [1187, 405] on button "Submit" at bounding box center [1235, 406] width 218 height 42
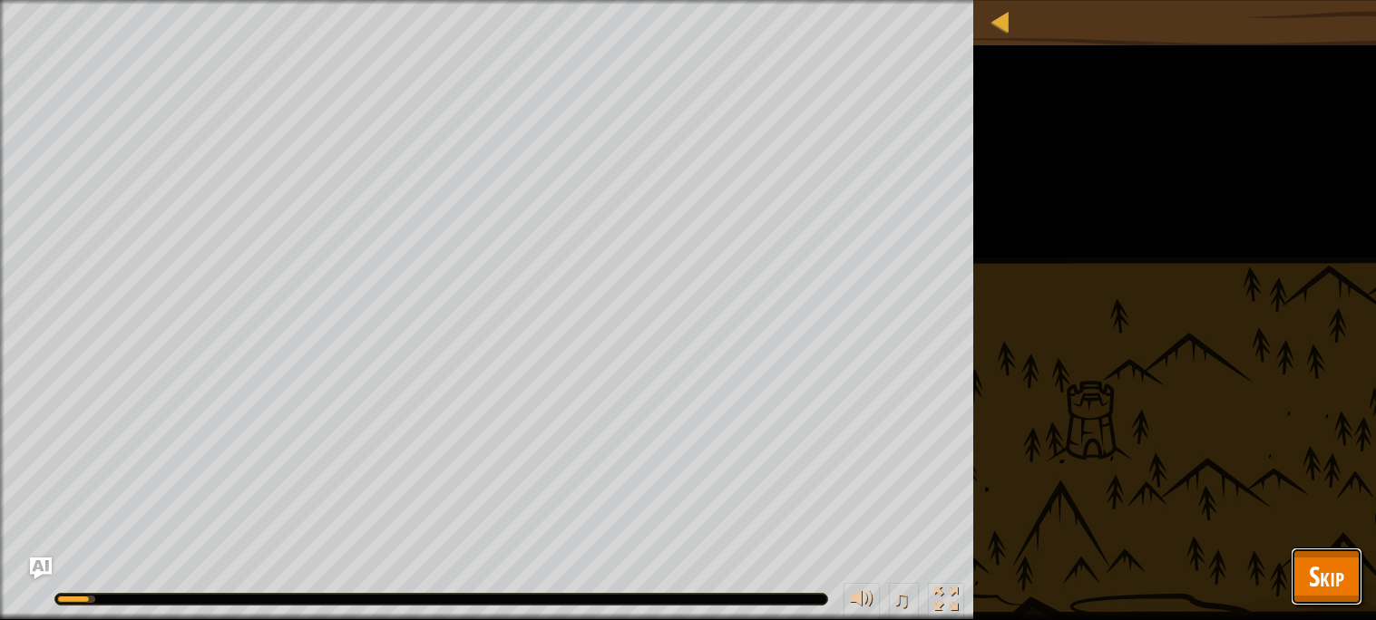
click at [1297, 561] on button "Skip" at bounding box center [1327, 577] width 72 height 58
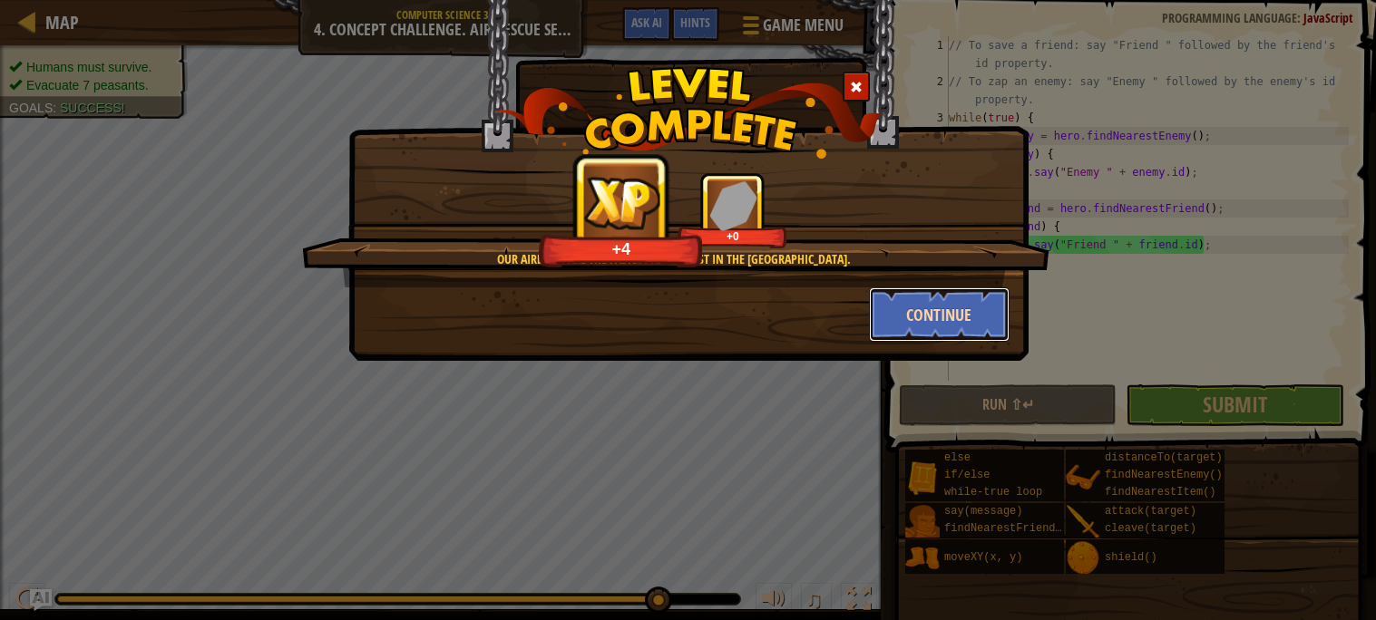
click at [966, 327] on button "Continue" at bounding box center [939, 315] width 141 height 54
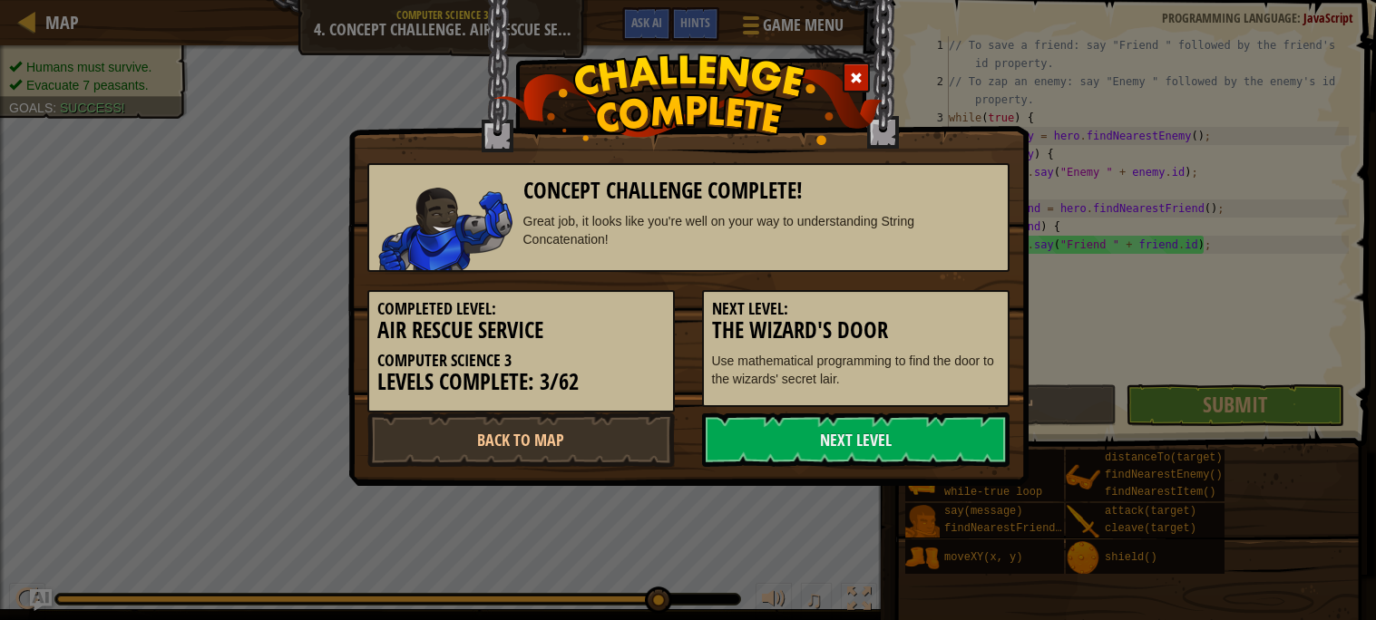
click at [966, 327] on h3 "The Wizard's Door" at bounding box center [856, 330] width 288 height 24
click at [904, 383] on p "Use mathematical programming to find the door to the wizards' secret lair." at bounding box center [856, 370] width 288 height 36
click at [943, 444] on link "Next Level" at bounding box center [856, 440] width 308 height 54
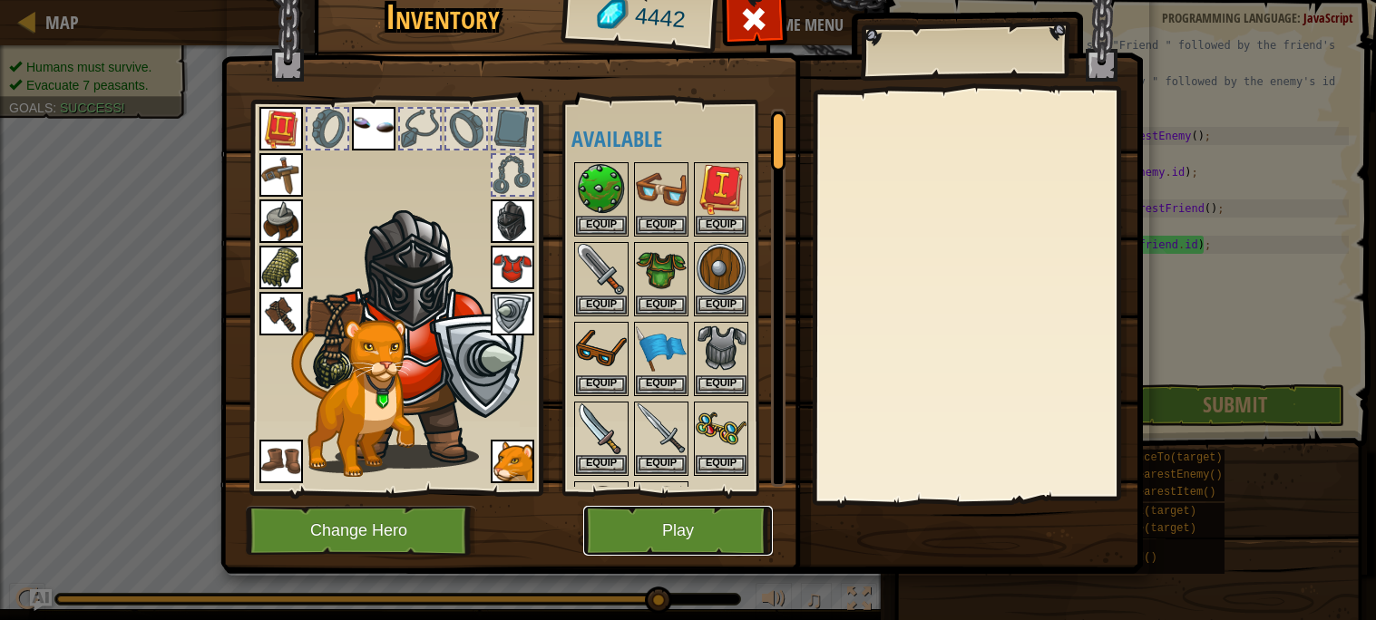
click at [698, 523] on button "Play" at bounding box center [678, 531] width 190 height 50
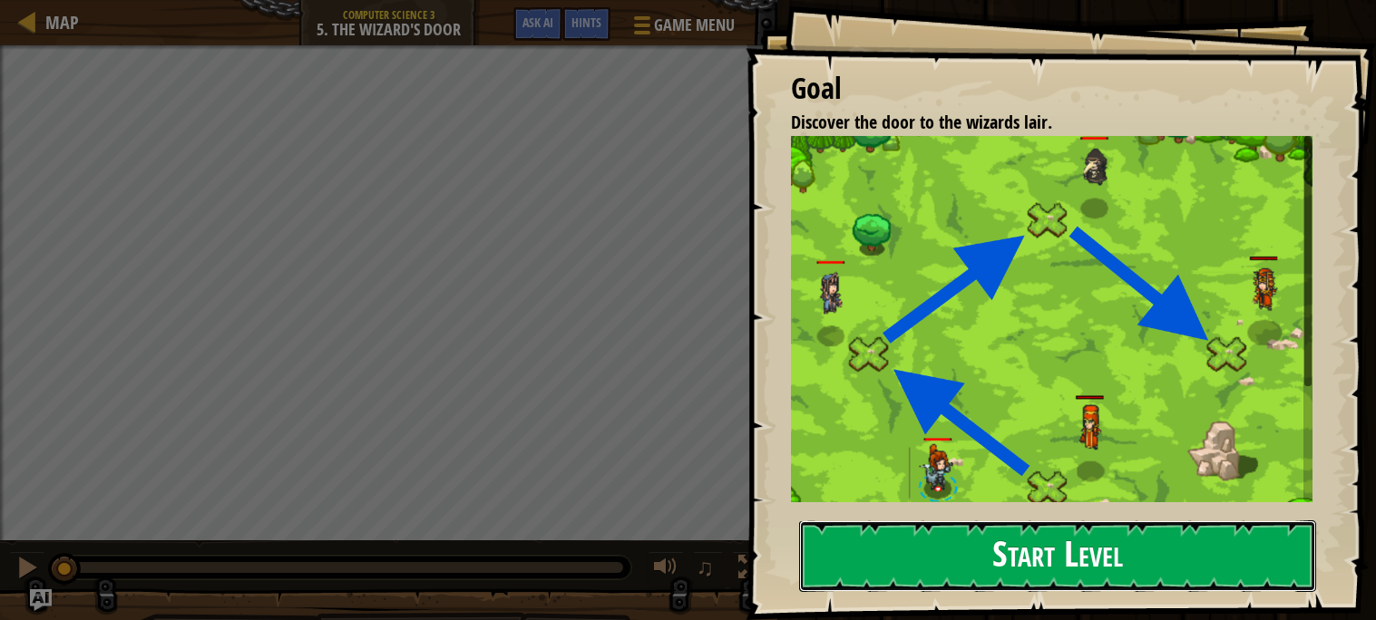
click at [989, 564] on button "Start Level" at bounding box center [1057, 557] width 517 height 72
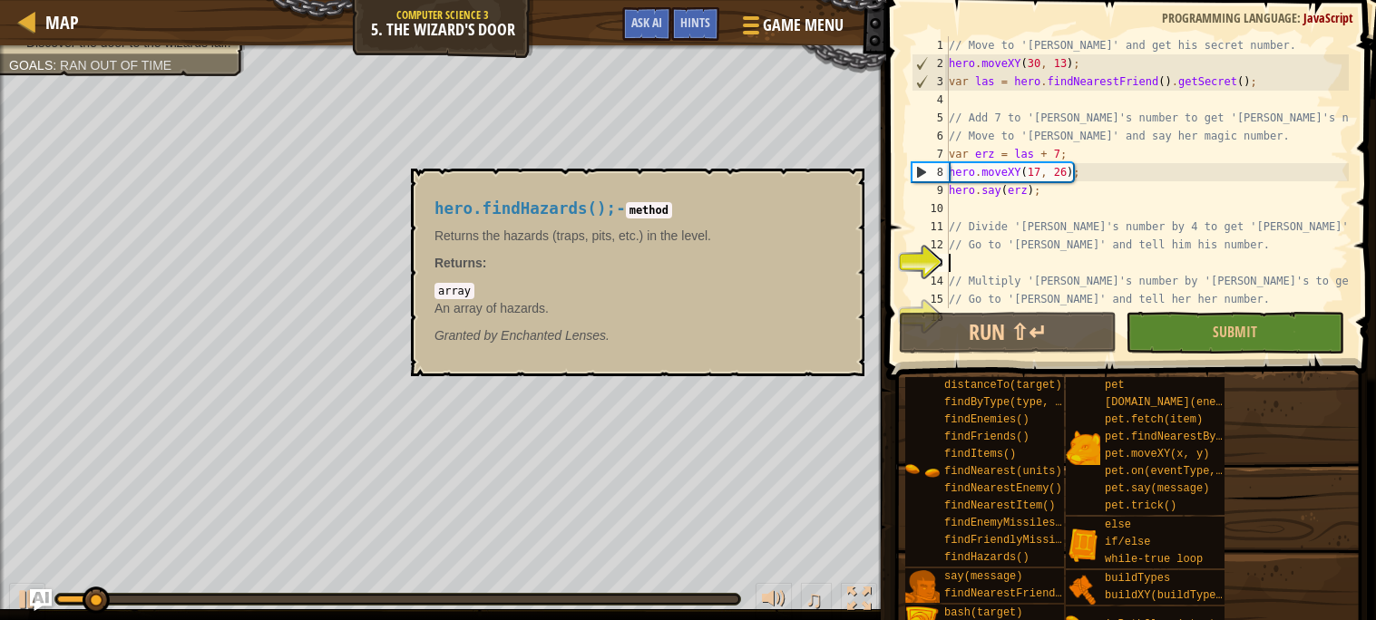
scroll to position [35, 0]
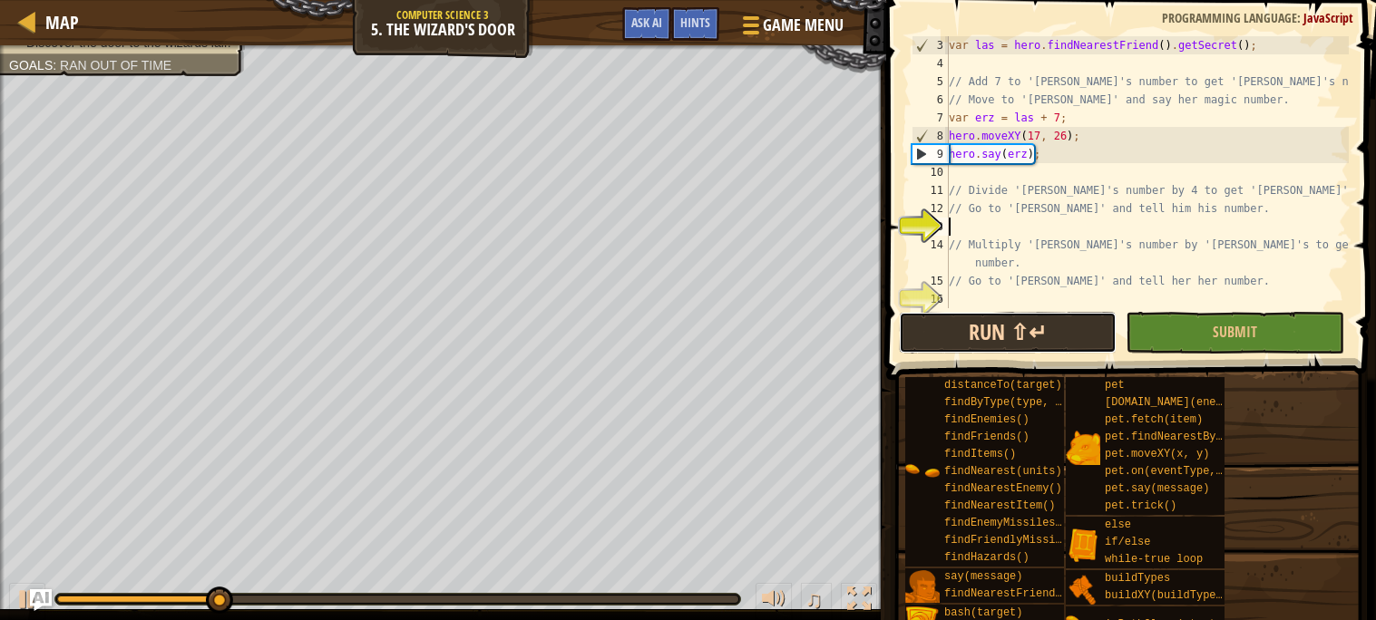
click at [964, 346] on button "Run ⇧↵" at bounding box center [1008, 333] width 218 height 42
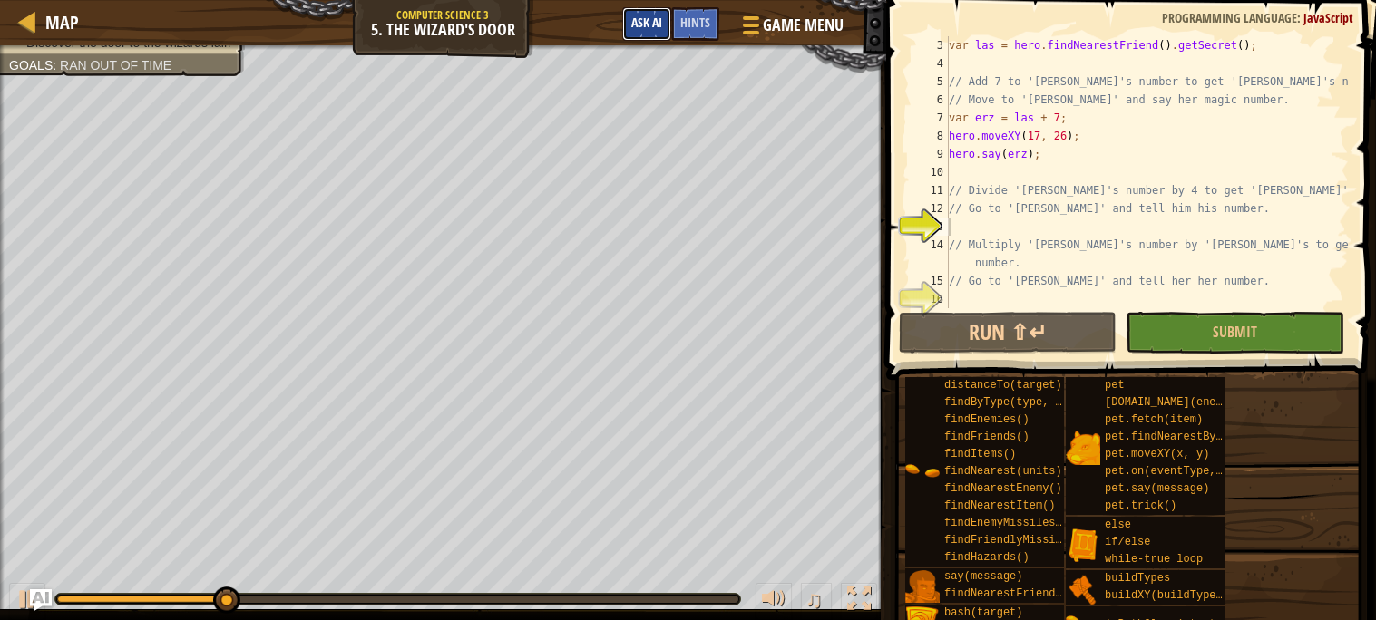
click at [649, 16] on span "Ask AI" at bounding box center [646, 22] width 31 height 17
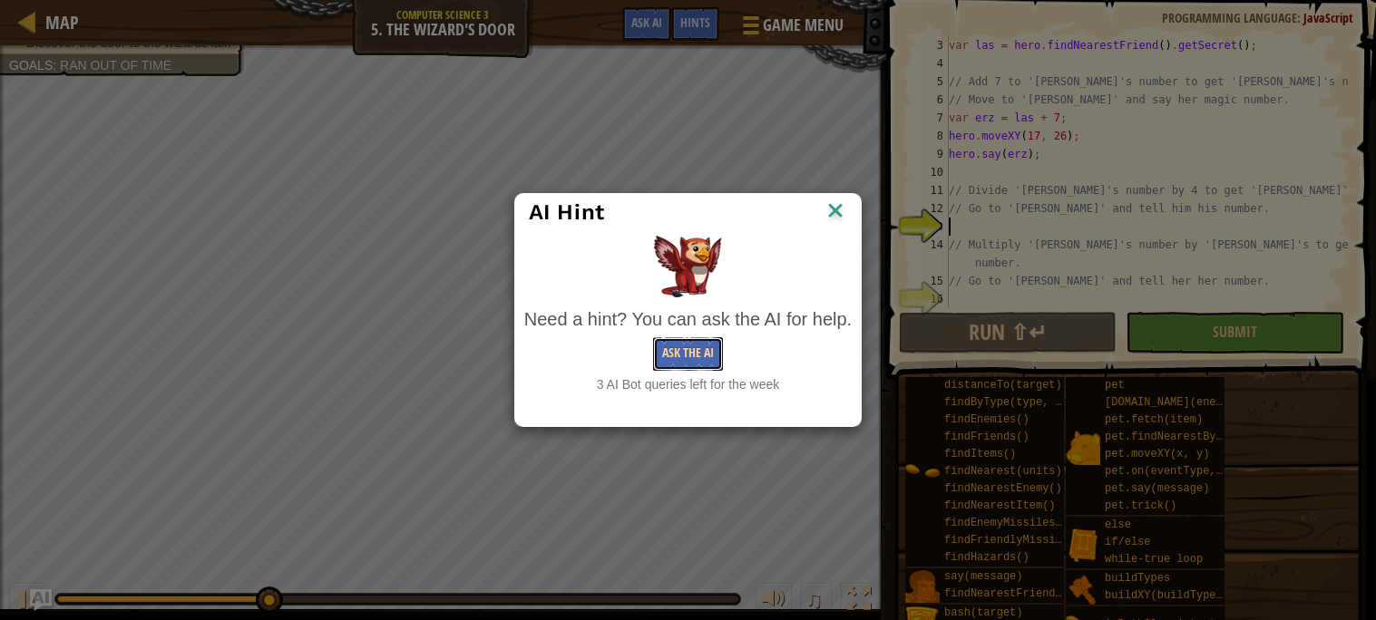
click at [685, 357] on button "Ask the AI" at bounding box center [688, 354] width 70 height 34
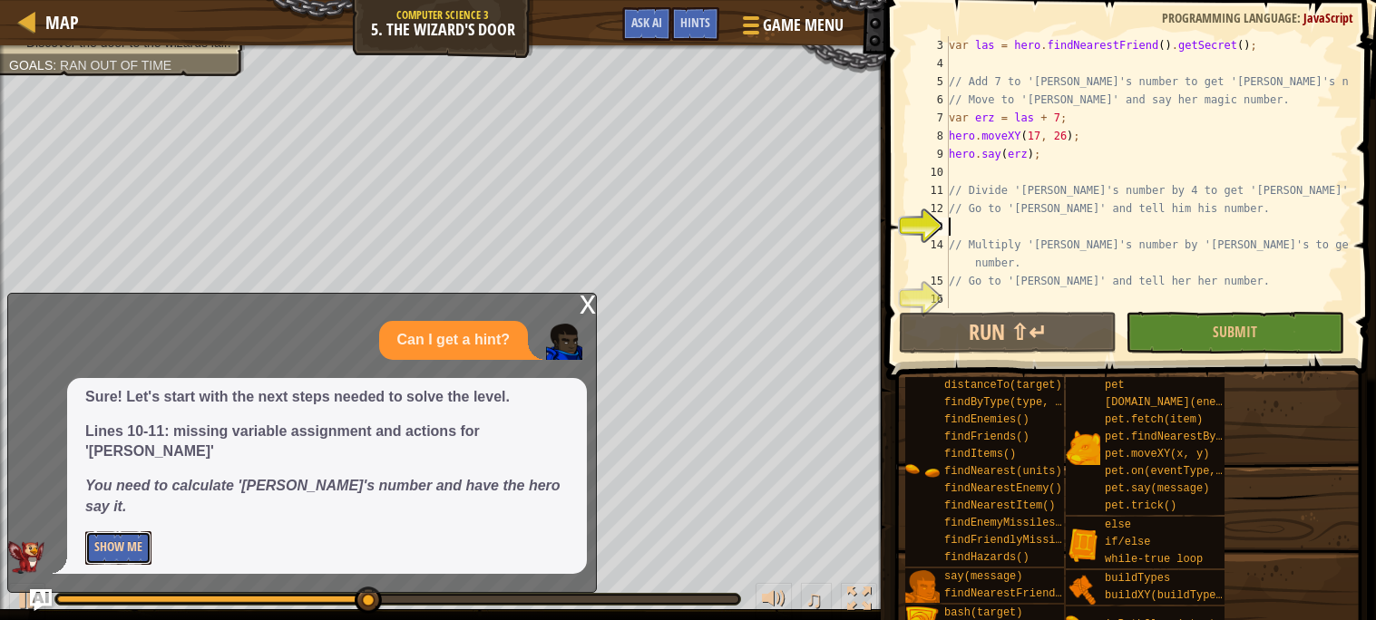
click at [114, 551] on button "Show Me" at bounding box center [118, 549] width 66 height 34
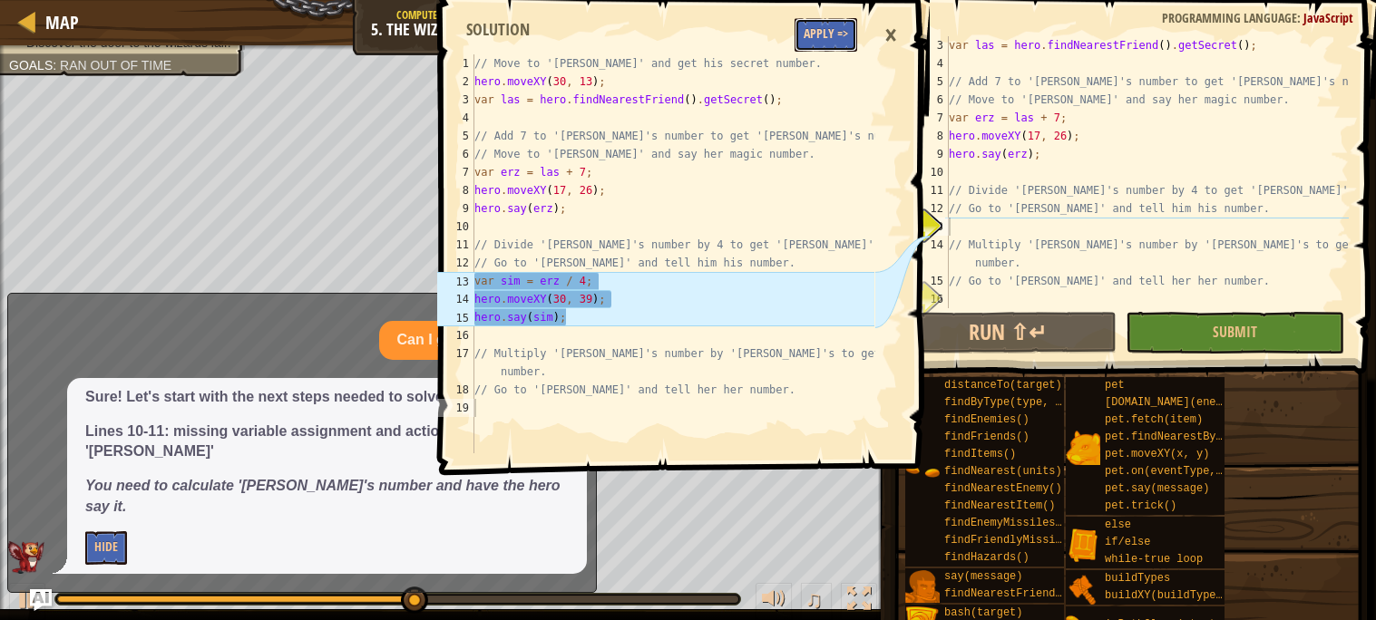
click at [807, 40] on button "Apply =>" at bounding box center [826, 35] width 63 height 34
